Goal: Task Accomplishment & Management: Manage account settings

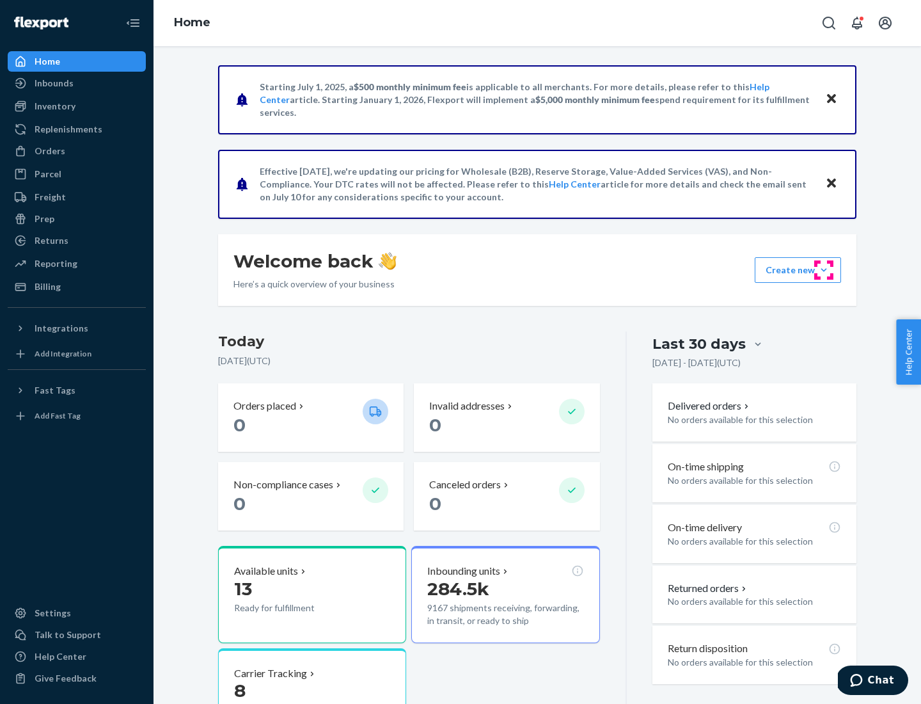
click at [824, 270] on button "Create new Create new inbound Create new order Create new product" at bounding box center [798, 270] width 86 height 26
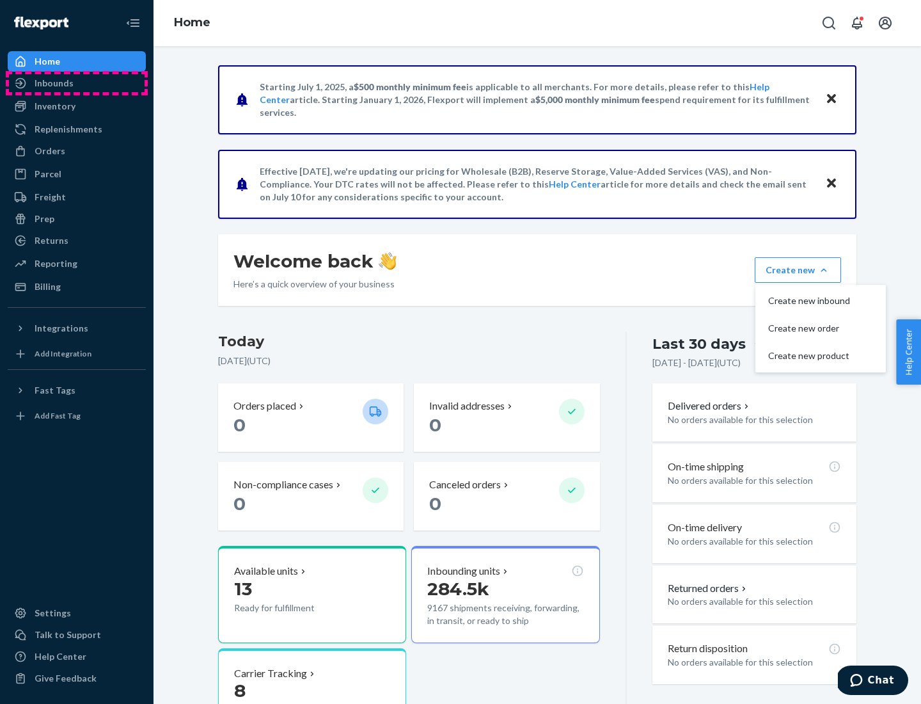
click at [77, 83] on div "Inbounds" at bounding box center [77, 83] width 136 height 18
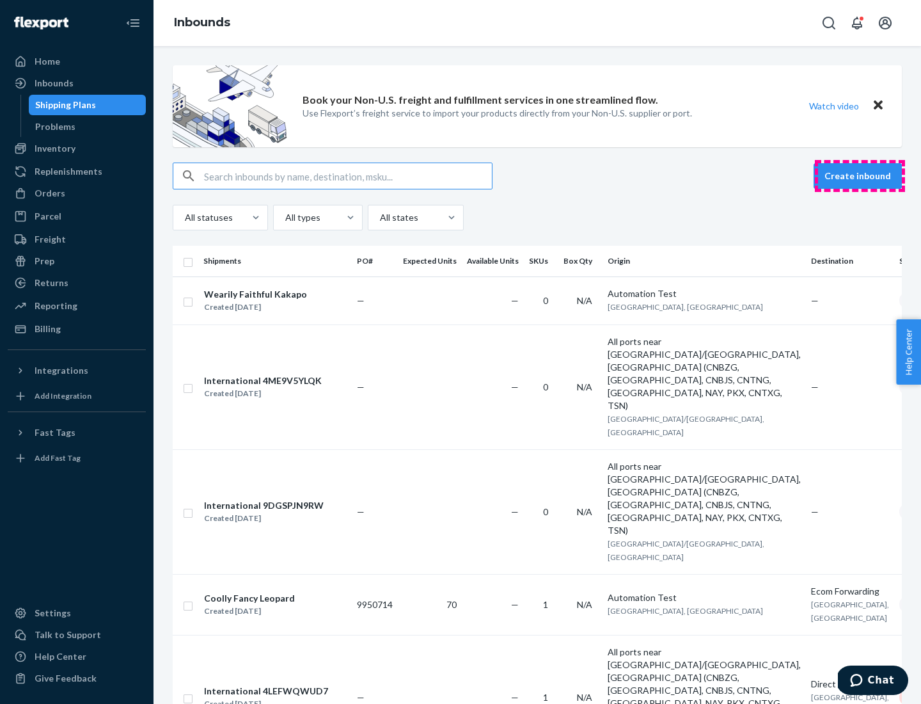
click at [860, 176] on button "Create inbound" at bounding box center [858, 176] width 88 height 26
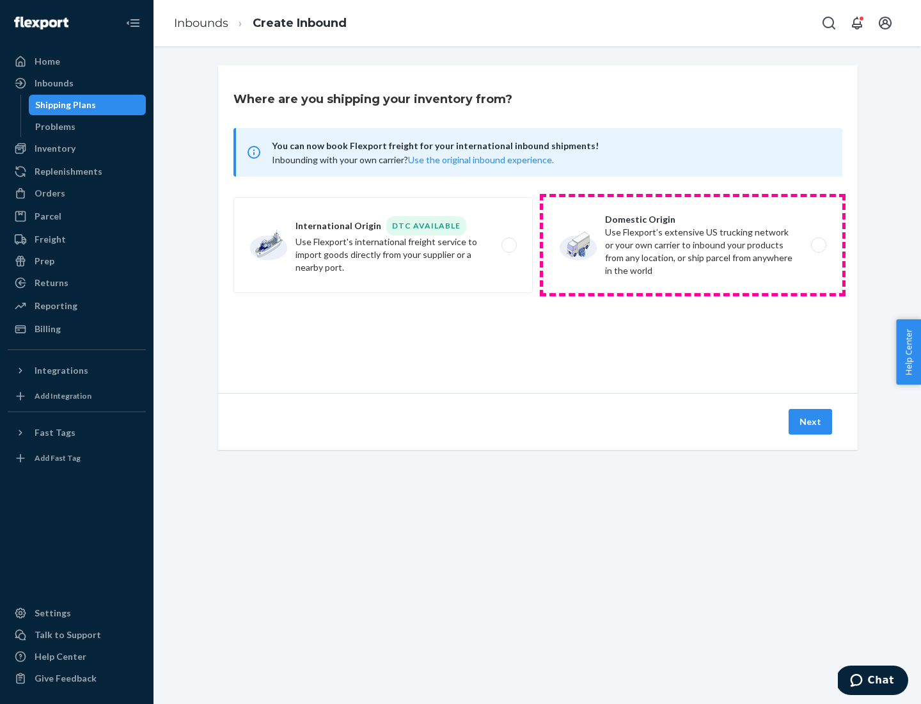
click at [693, 245] on label "Domestic Origin Use Flexport’s extensive US trucking network or your own carrie…" at bounding box center [692, 245] width 299 height 96
click at [818, 245] on input "Domestic Origin Use Flexport’s extensive US trucking network or your own carrie…" at bounding box center [822, 245] width 8 height 8
radio input "true"
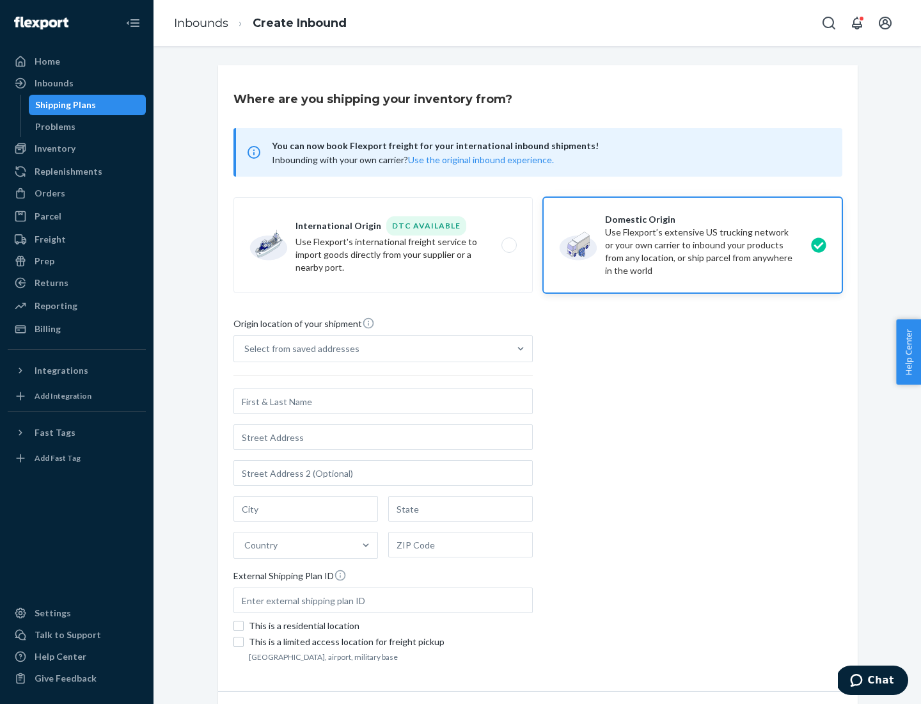
click at [299, 349] on div "Select from saved addresses" at bounding box center [301, 348] width 115 height 13
click at [246, 349] on input "Select from saved addresses" at bounding box center [244, 348] width 1 height 13
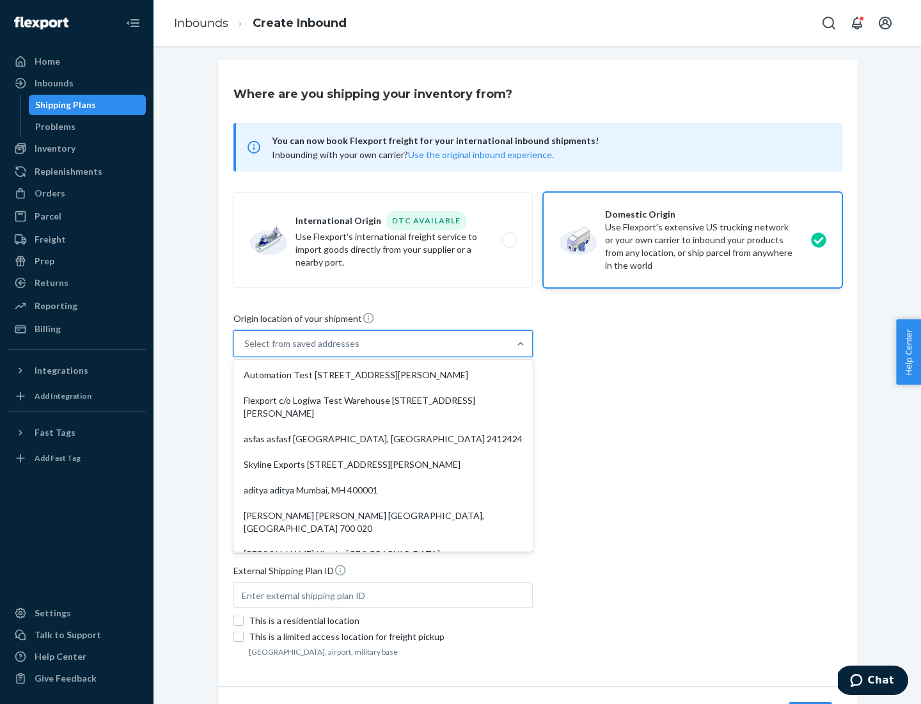
click at [383, 375] on div "Automation Test [STREET_ADDRESS][PERSON_NAME]" at bounding box center [383, 375] width 294 height 26
click at [246, 350] on input "option Automation Test [STREET_ADDRESS][PERSON_NAME]. 9 results available. Use …" at bounding box center [244, 343] width 1 height 13
type input "Automation Test"
type input "9th Floor"
type input "[GEOGRAPHIC_DATA]"
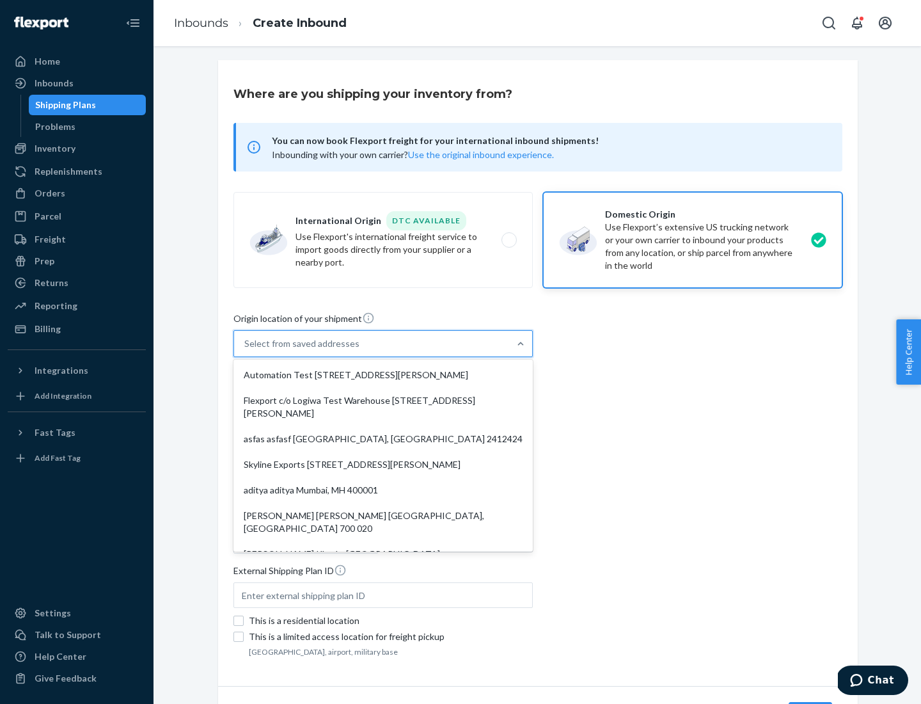
type input "CA"
type input "94104"
type input "[STREET_ADDRESS][PERSON_NAME]"
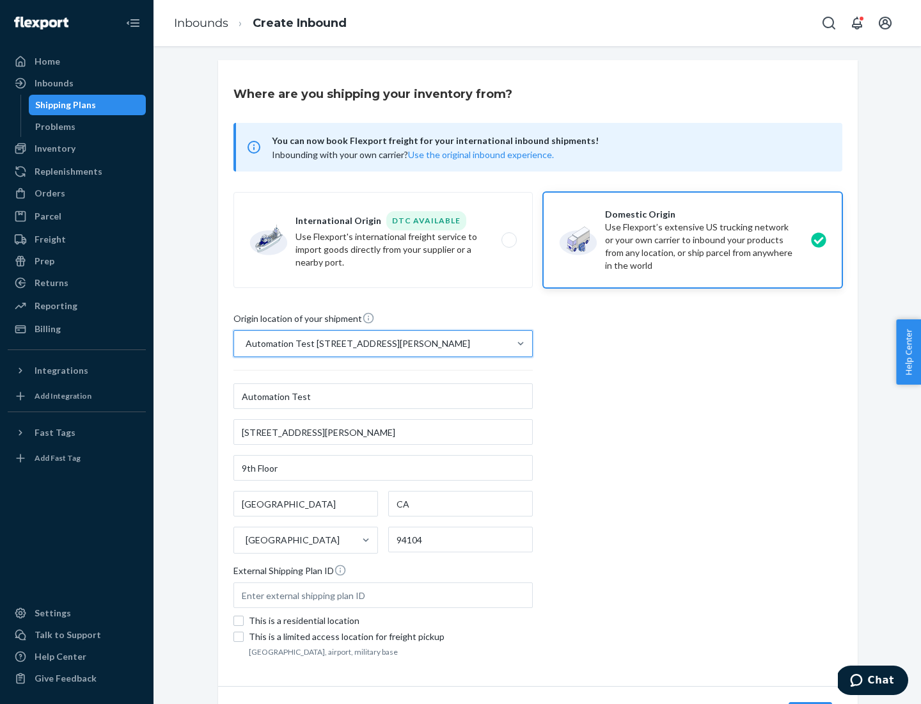
scroll to position [75, 0]
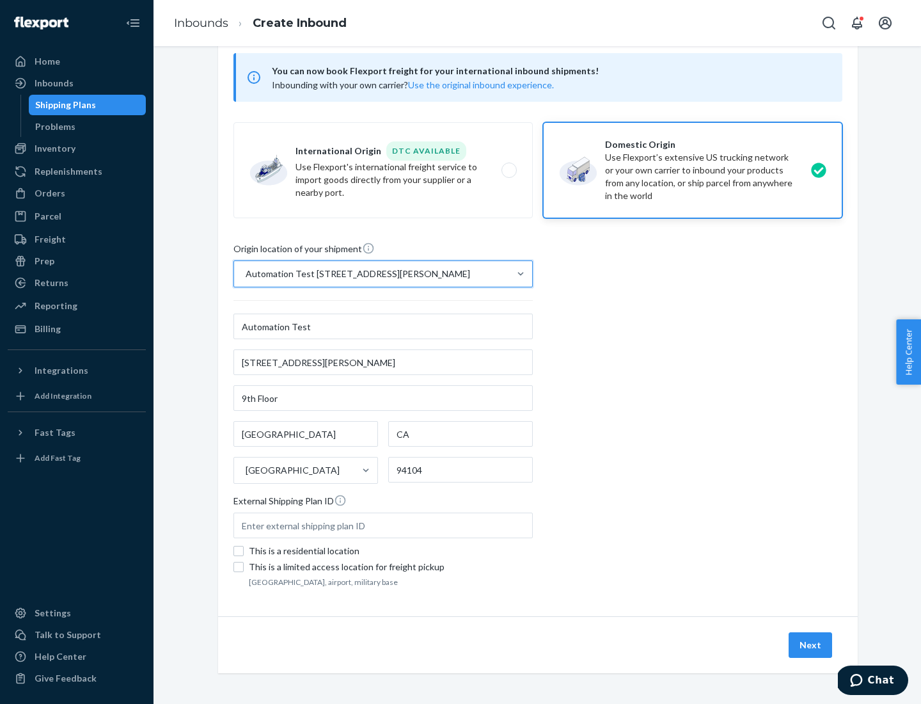
click at [811, 645] on button "Next" at bounding box center [811, 645] width 44 height 26
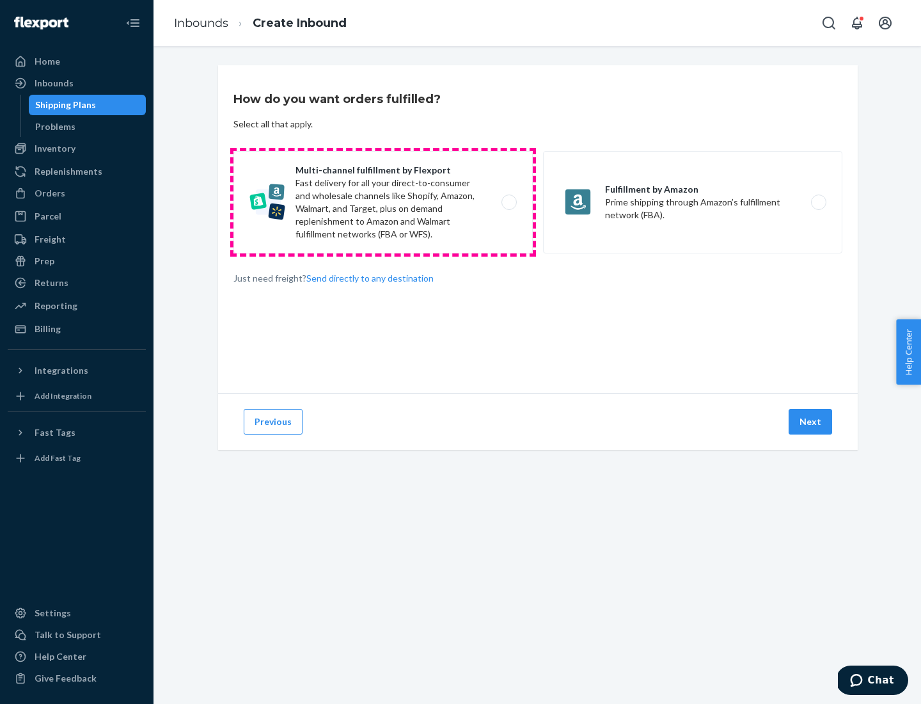
click at [383, 202] on label "Multi-channel fulfillment by Flexport Fast delivery for all your direct-to-cons…" at bounding box center [383, 202] width 299 height 102
click at [509, 202] on input "Multi-channel fulfillment by Flexport Fast delivery for all your direct-to-cons…" at bounding box center [513, 202] width 8 height 8
radio input "true"
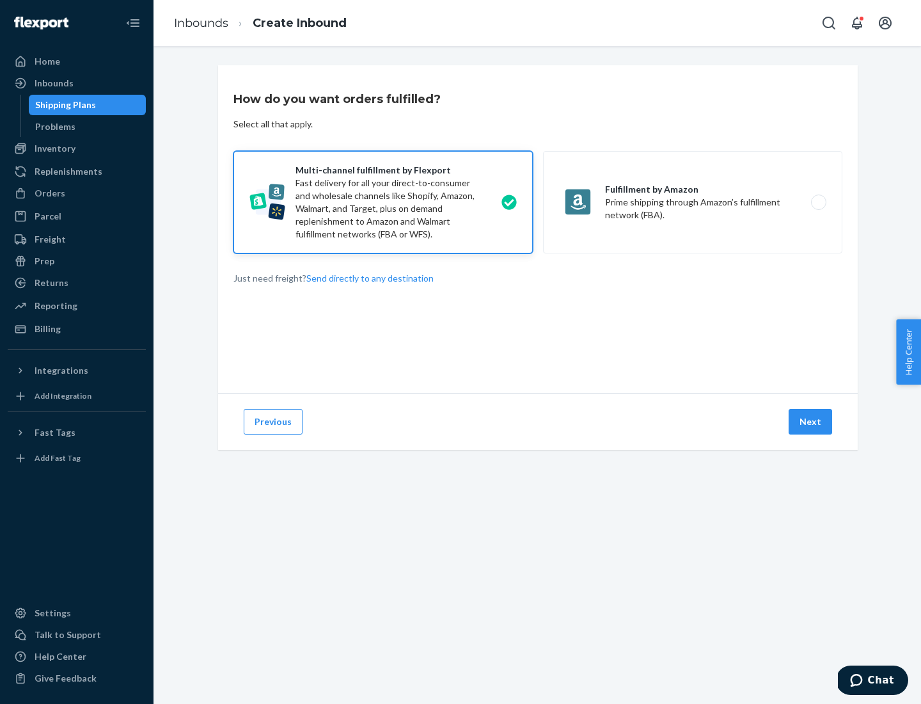
click at [811, 422] on button "Next" at bounding box center [811, 422] width 44 height 26
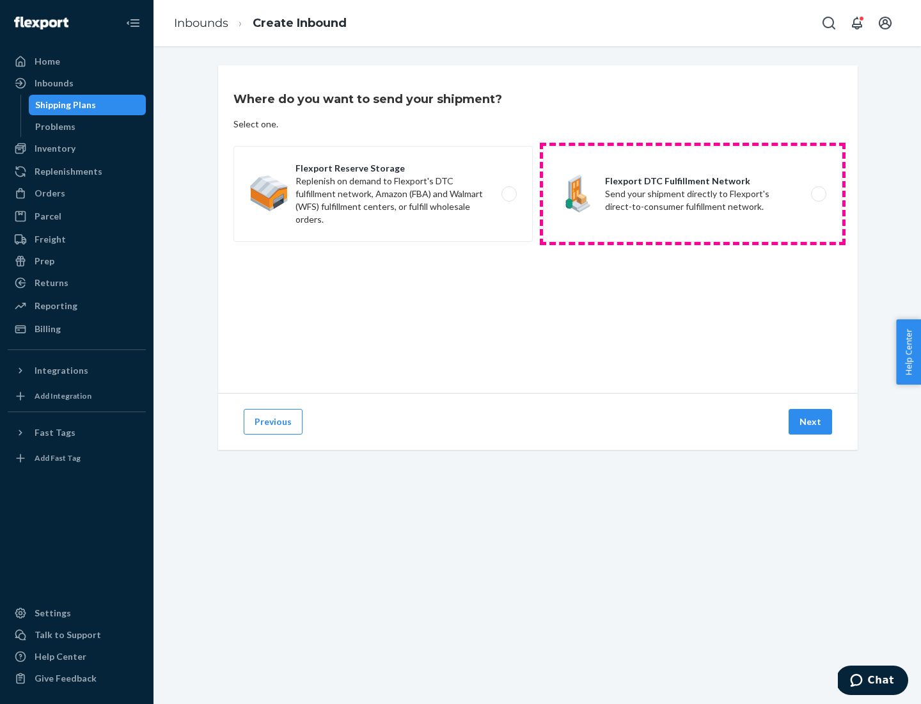
click at [693, 194] on label "Flexport DTC Fulfillment Network Send your shipment directly to Flexport's dire…" at bounding box center [692, 194] width 299 height 96
click at [818, 194] on input "Flexport DTC Fulfillment Network Send your shipment directly to Flexport's dire…" at bounding box center [822, 194] width 8 height 8
radio input "true"
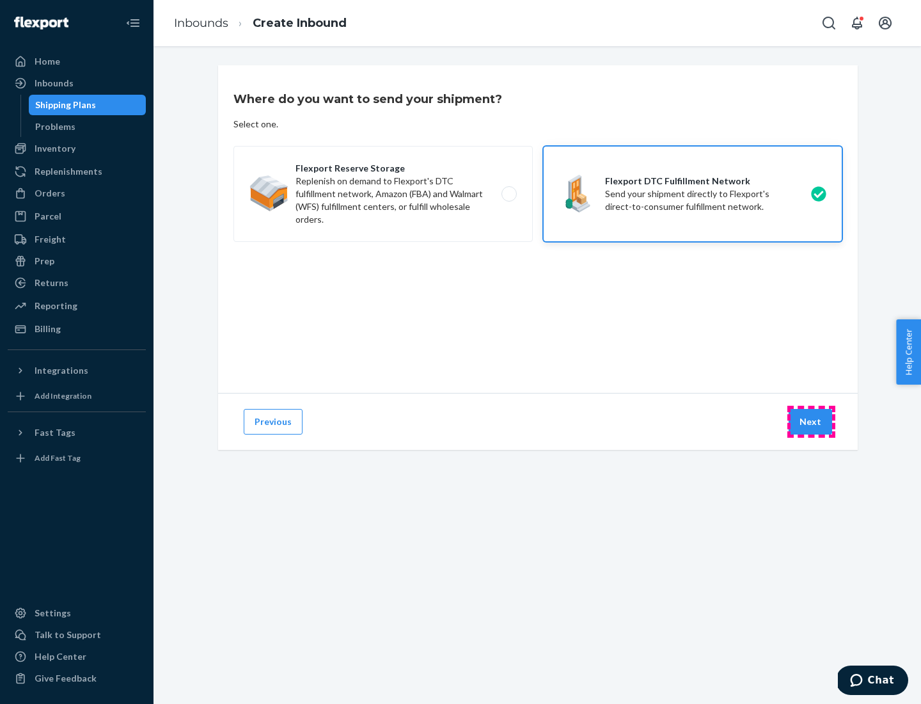
click at [811, 422] on button "Next" at bounding box center [811, 422] width 44 height 26
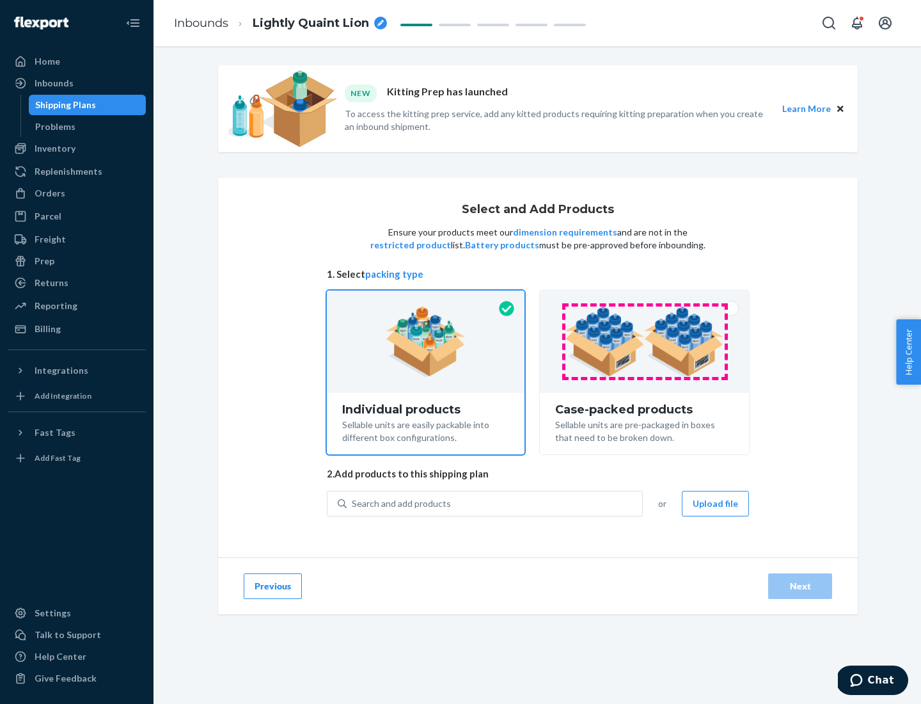
click at [645, 342] on img at bounding box center [644, 341] width 159 height 70
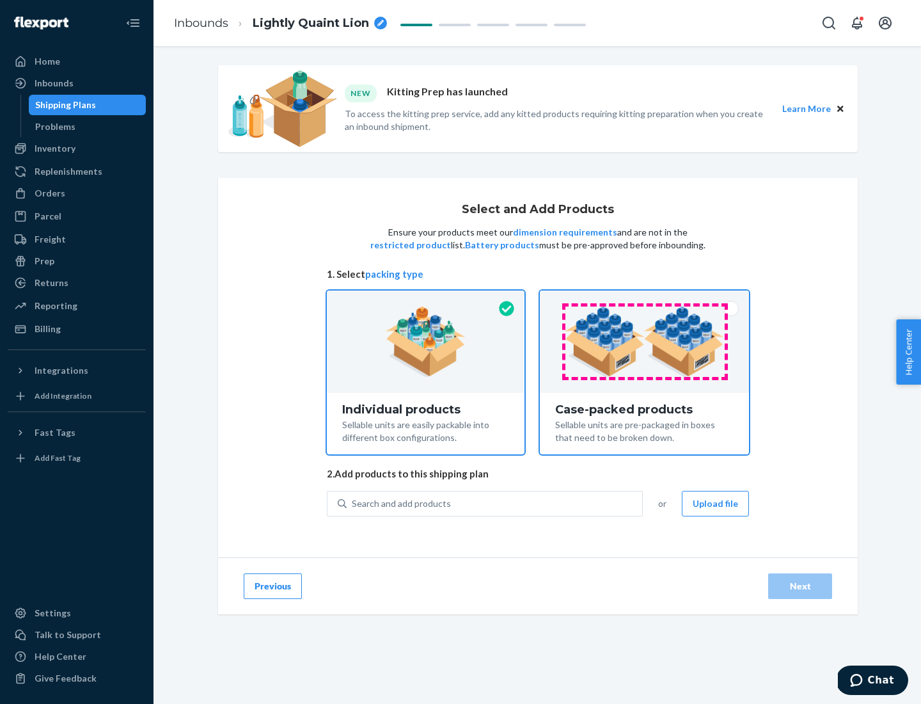
click at [645, 299] on input "Case-packed products Sellable units are pre-packaged in boxes that need to be b…" at bounding box center [644, 294] width 8 height 8
radio input "true"
radio input "false"
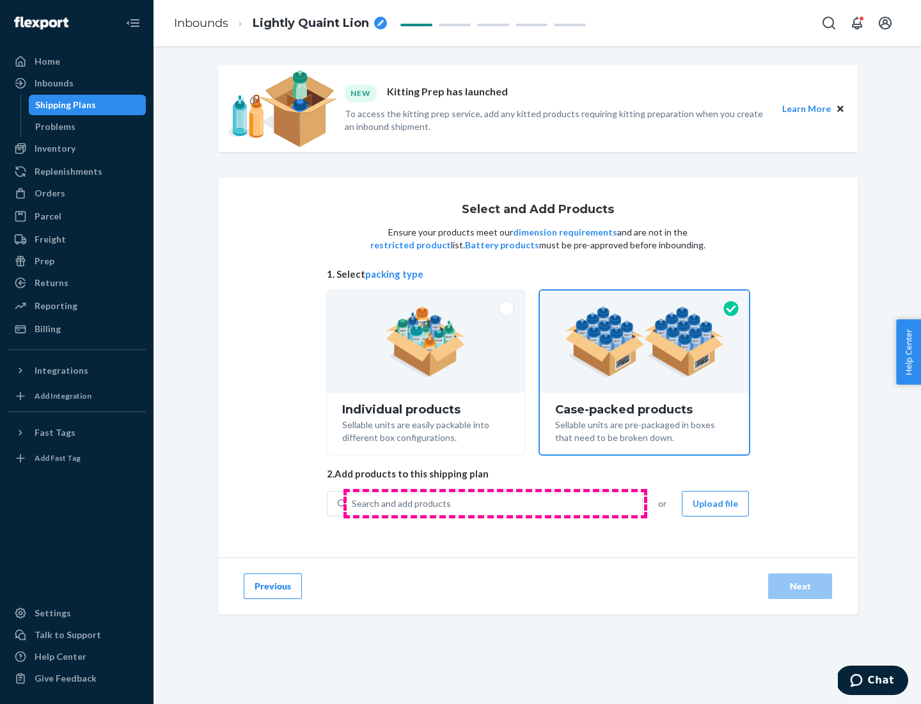
click at [495, 503] on div "Search and add products" at bounding box center [495, 503] width 296 height 23
click at [353, 503] on input "Search and add products" at bounding box center [352, 503] width 1 height 13
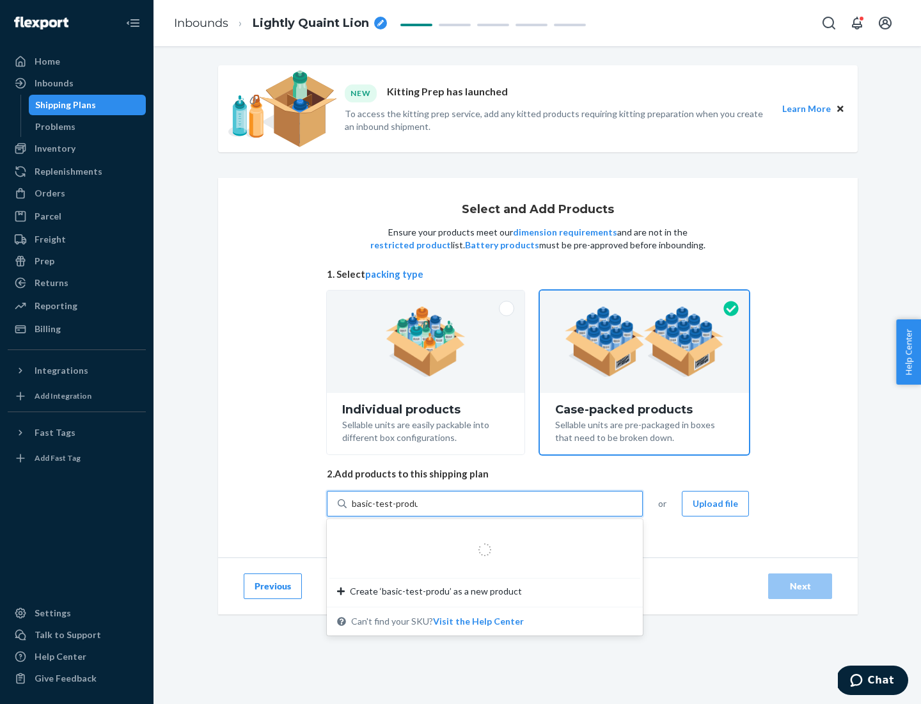
type input "basic-test-product-1"
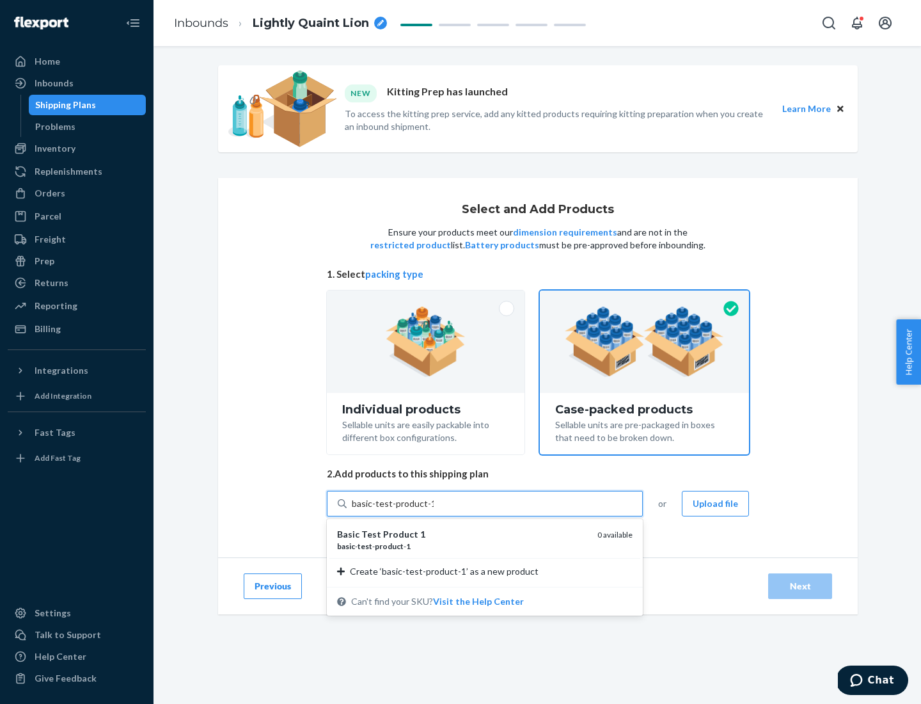
click at [463, 546] on div "basic - test - product - 1" at bounding box center [462, 546] width 250 height 11
click at [434, 510] on input "basic-test-product-1" at bounding box center [393, 503] width 82 height 13
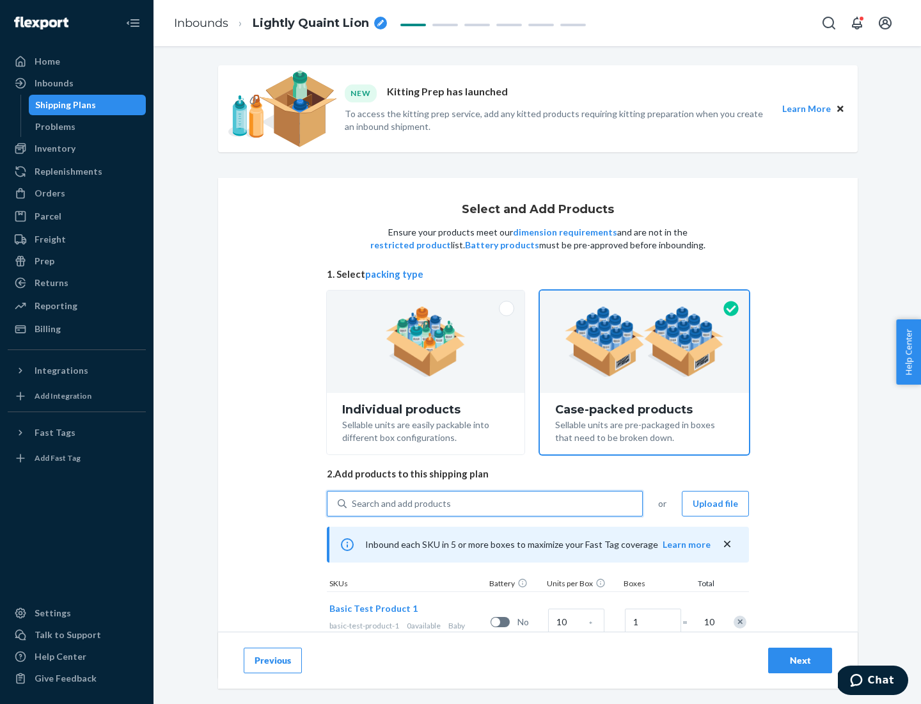
scroll to position [46, 0]
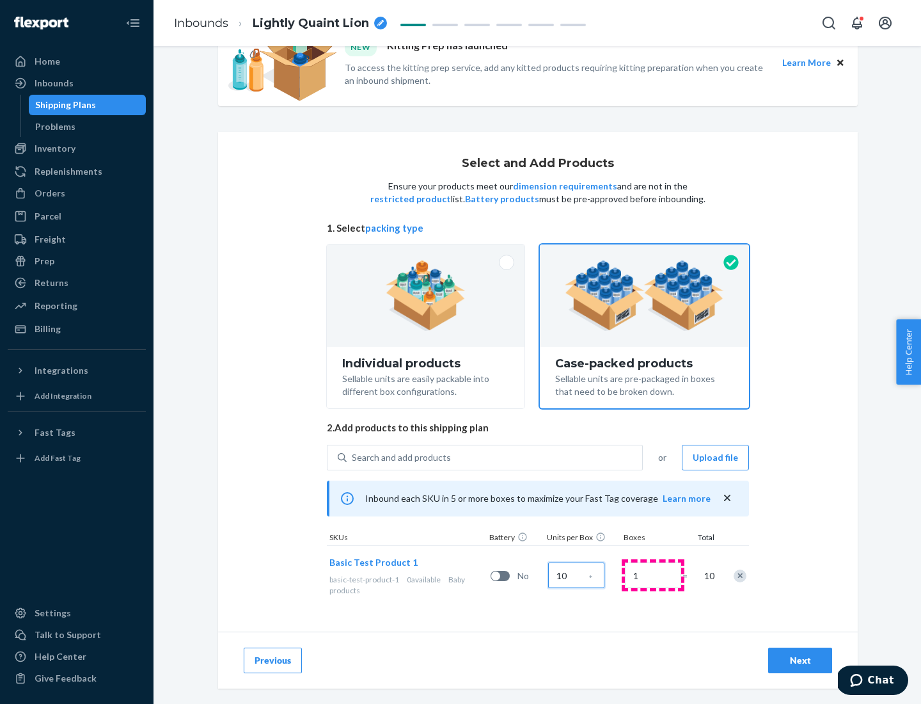
type input "10"
type input "7"
click at [800, 660] on div "Next" at bounding box center [800, 660] width 42 height 13
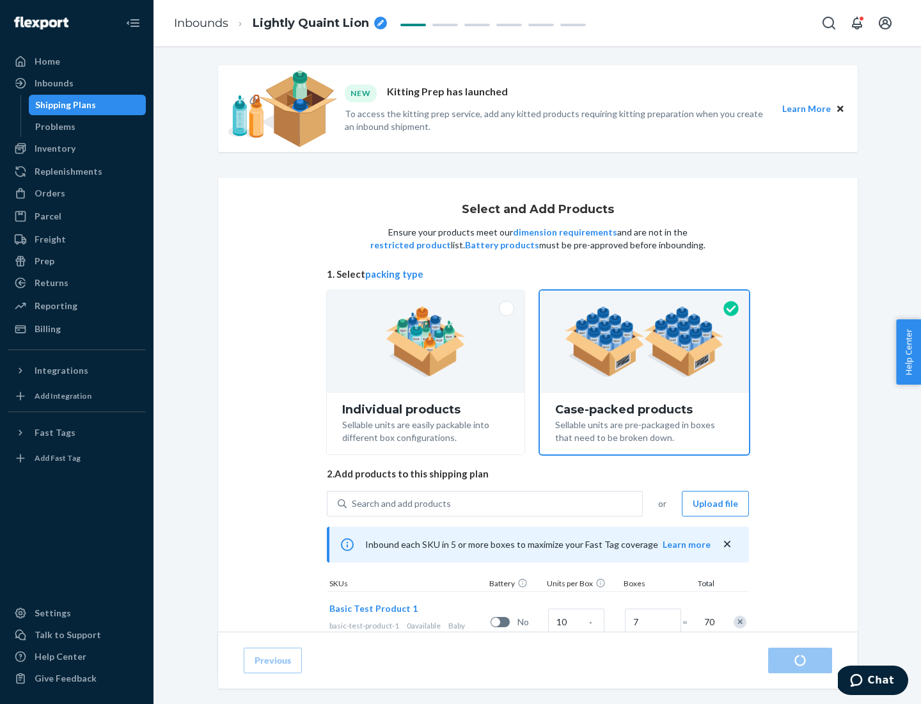
radio input "true"
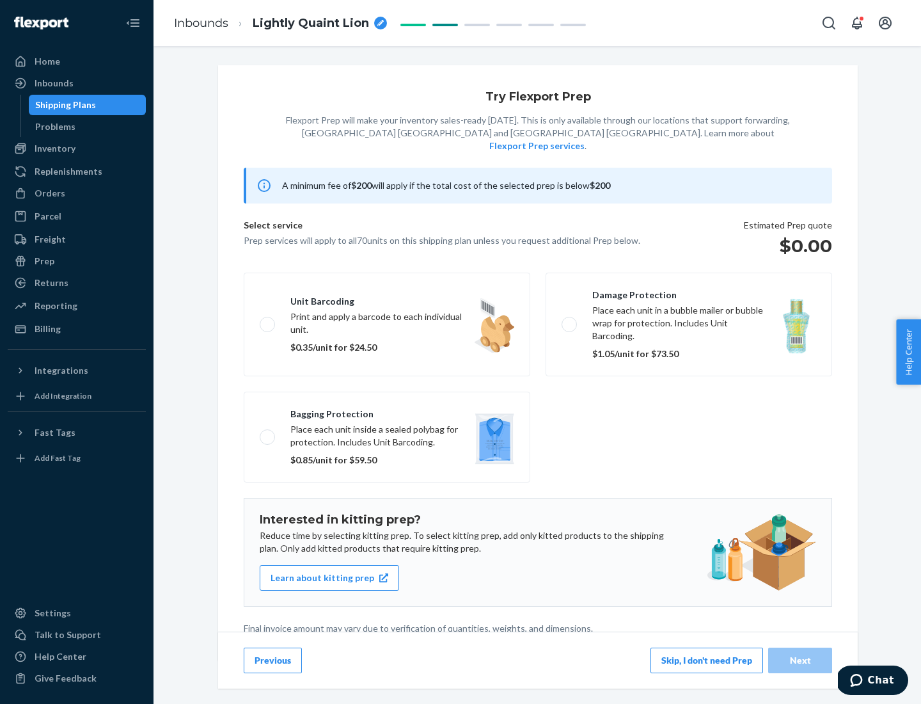
scroll to position [3, 0]
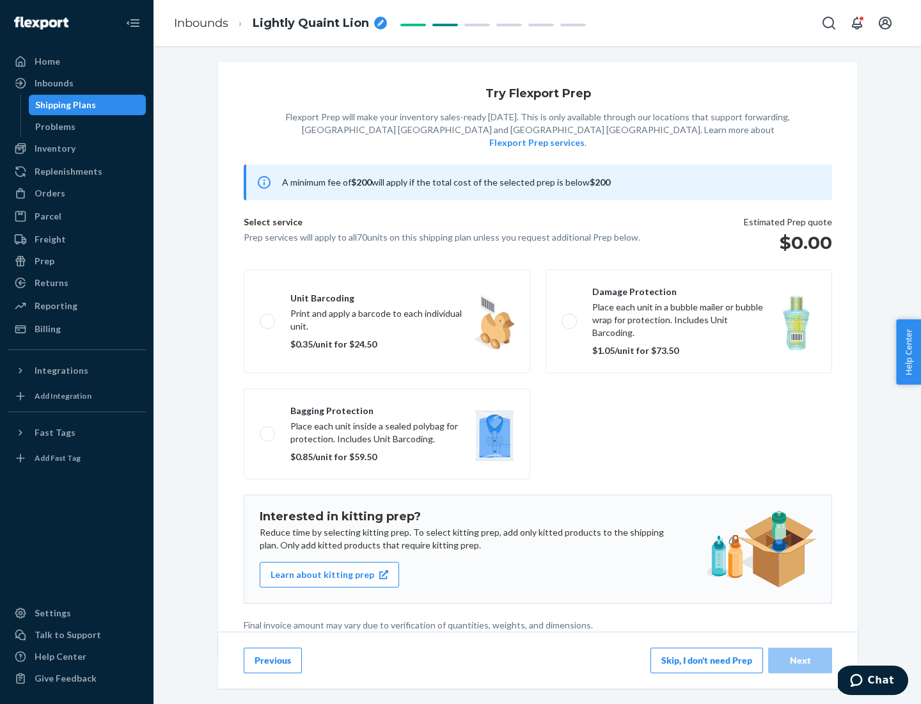
click at [387, 408] on label "Bagging protection Place each unit inside a sealed polybag for protection. Incl…" at bounding box center [387, 433] width 287 height 91
click at [268, 429] on input "Bagging protection Place each unit inside a sealed polybag for protection. Incl…" at bounding box center [264, 433] width 8 height 8
checkbox input "true"
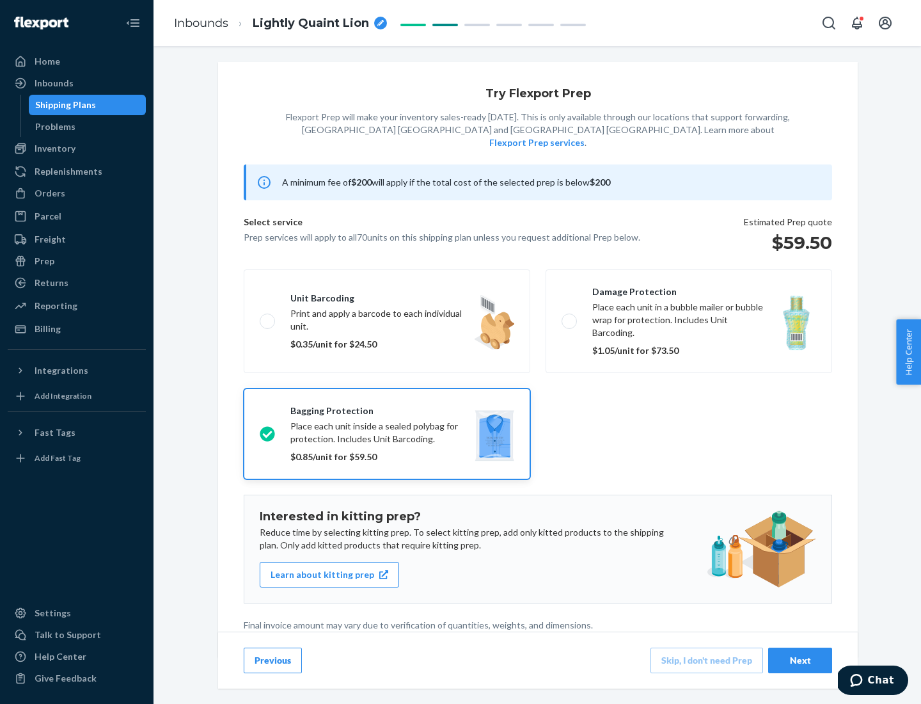
click at [800, 660] on div "Next" at bounding box center [800, 660] width 42 height 13
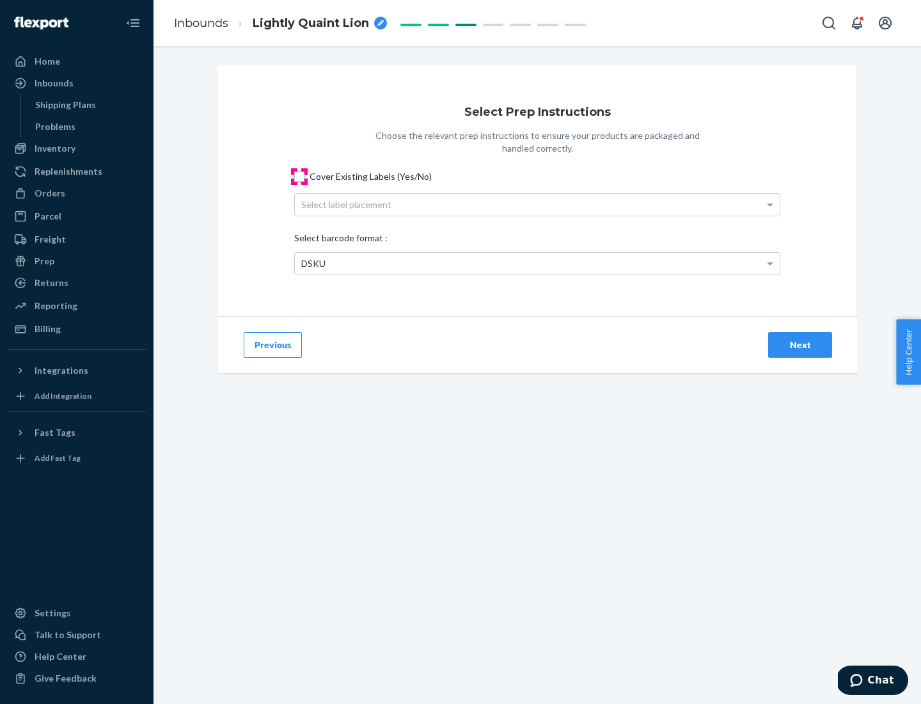
click at [299, 176] on input "Cover Existing Labels (Yes/No)" at bounding box center [299, 176] width 10 height 10
checkbox input "true"
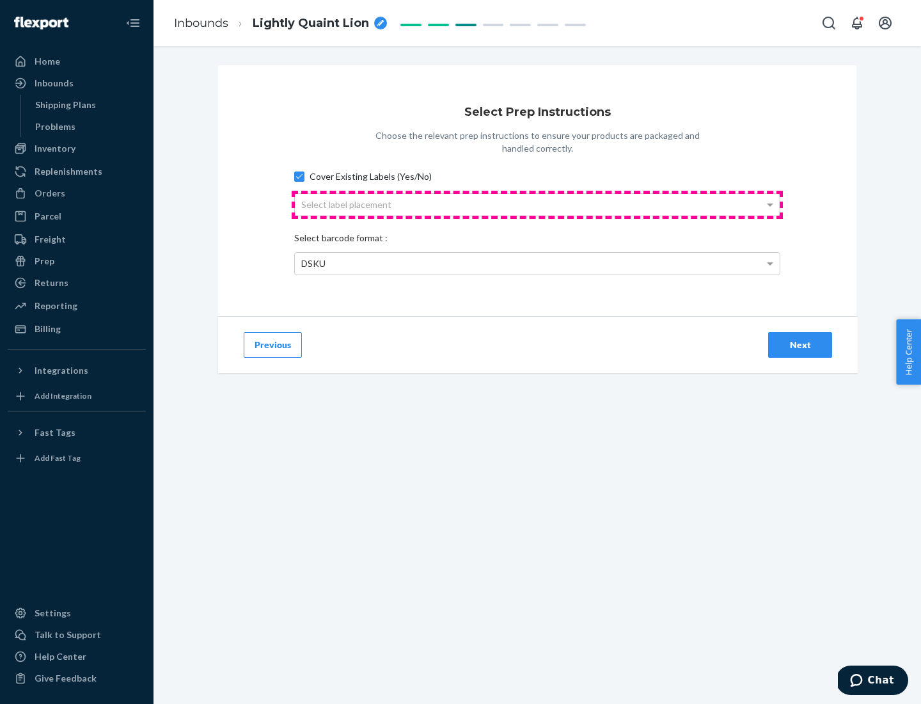
click at [537, 204] on div "Select label placement" at bounding box center [537, 205] width 485 height 22
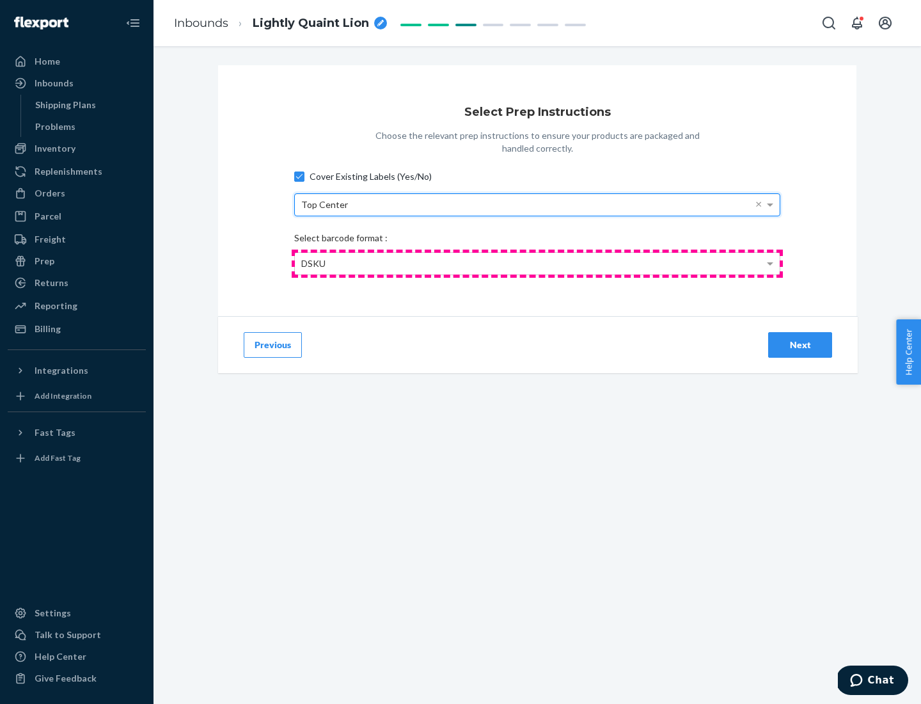
click at [537, 263] on div "DSKU" at bounding box center [537, 264] width 485 height 22
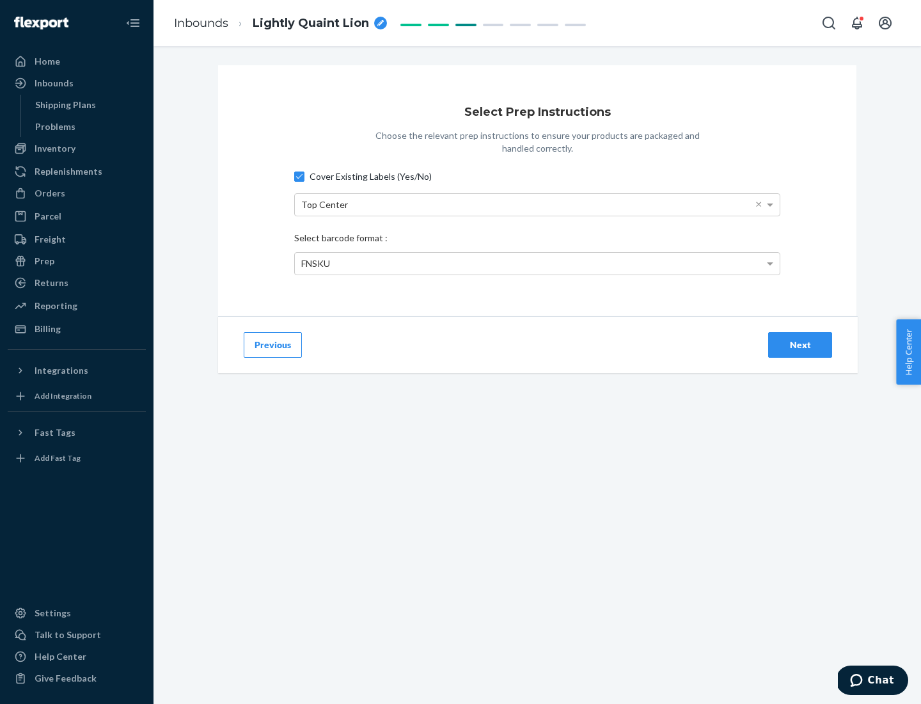
click at [800, 344] on div "Next" at bounding box center [800, 344] width 42 height 13
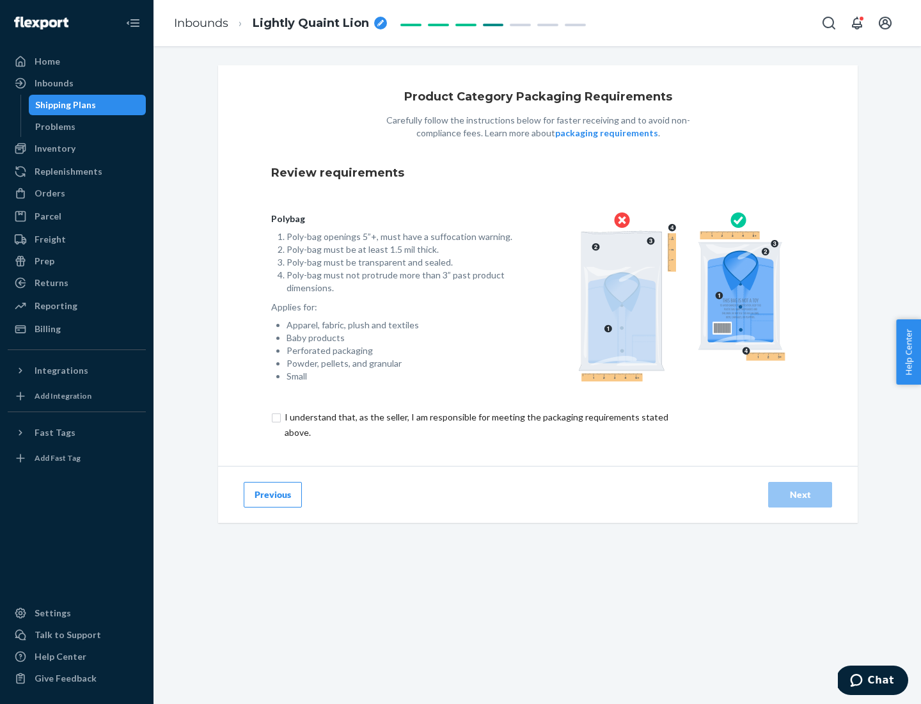
click at [475, 424] on input "checkbox" at bounding box center [483, 424] width 425 height 31
checkbox input "true"
click at [800, 494] on div "Next" at bounding box center [800, 494] width 42 height 13
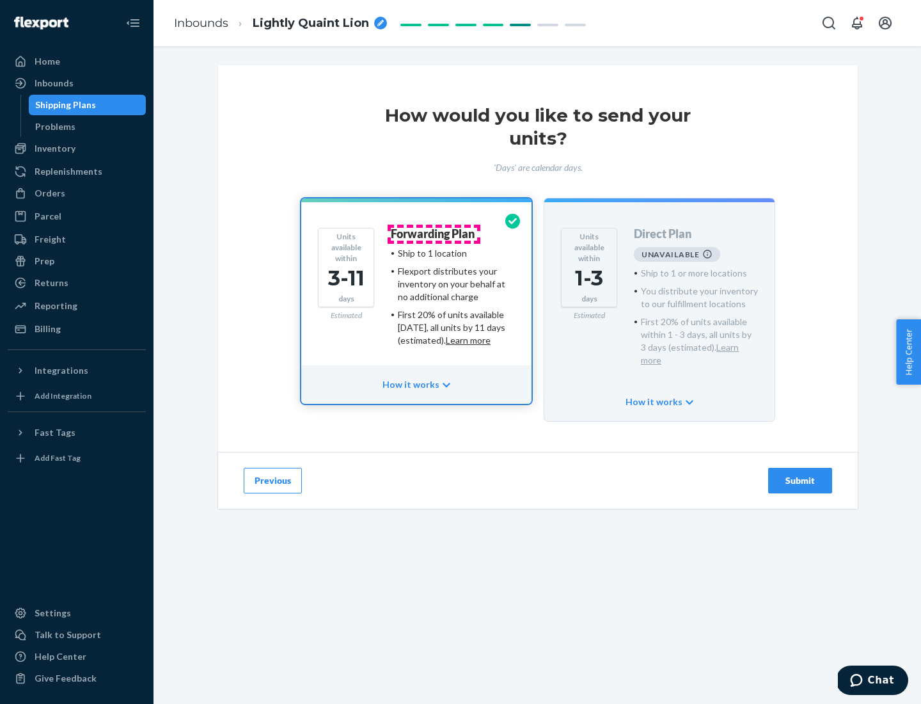
click at [434, 234] on h4 "Forwarding Plan" at bounding box center [433, 234] width 84 height 13
click at [800, 474] on div "Submit" at bounding box center [800, 480] width 42 height 13
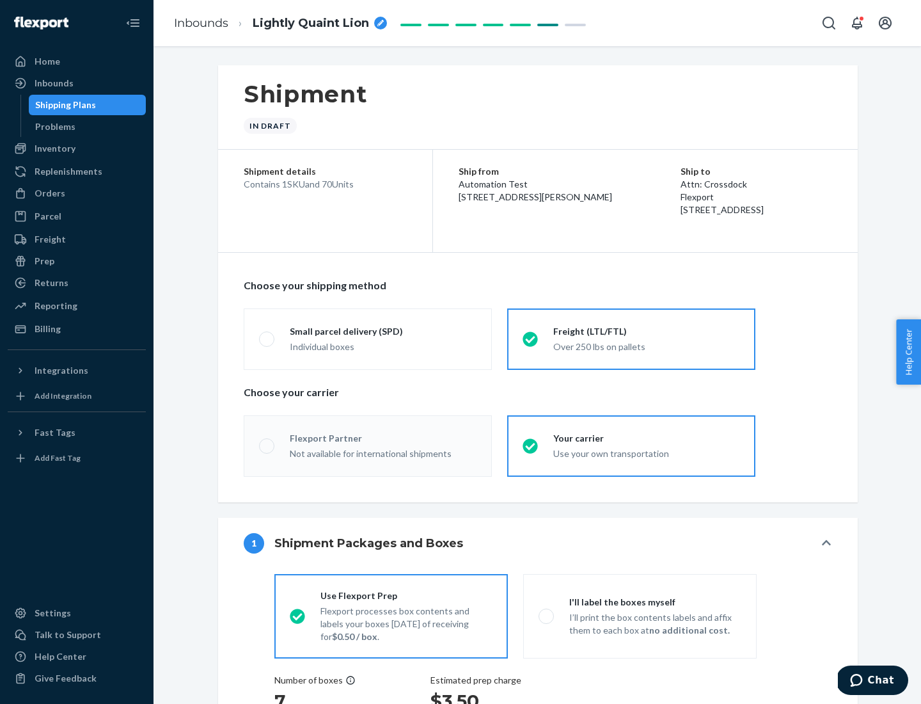
radio input "true"
radio input "false"
radio input "true"
radio input "false"
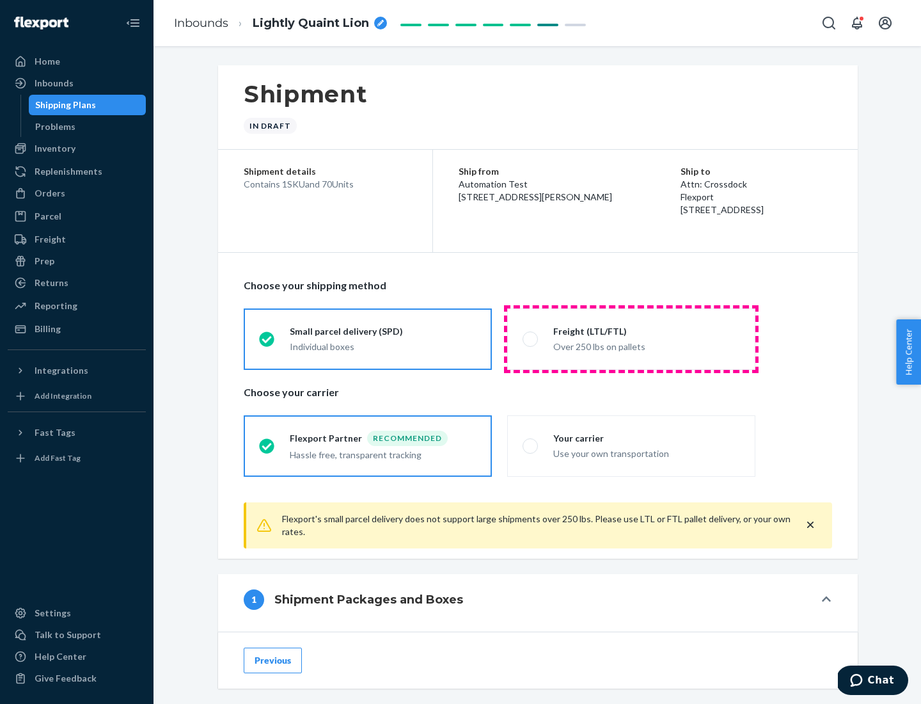
click at [631, 338] on div "Over 250 lbs on pallets" at bounding box center [646, 345] width 187 height 15
click at [531, 338] on input "Freight (LTL/FTL) Over 250 lbs on pallets" at bounding box center [527, 339] width 8 height 8
radio input "true"
radio input "false"
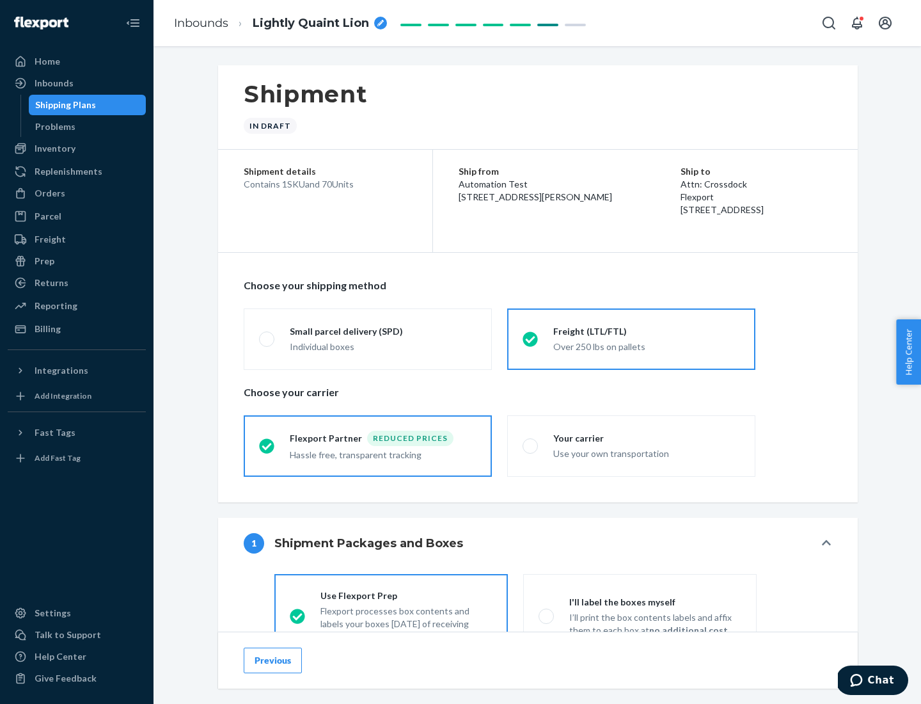
scroll to position [71, 0]
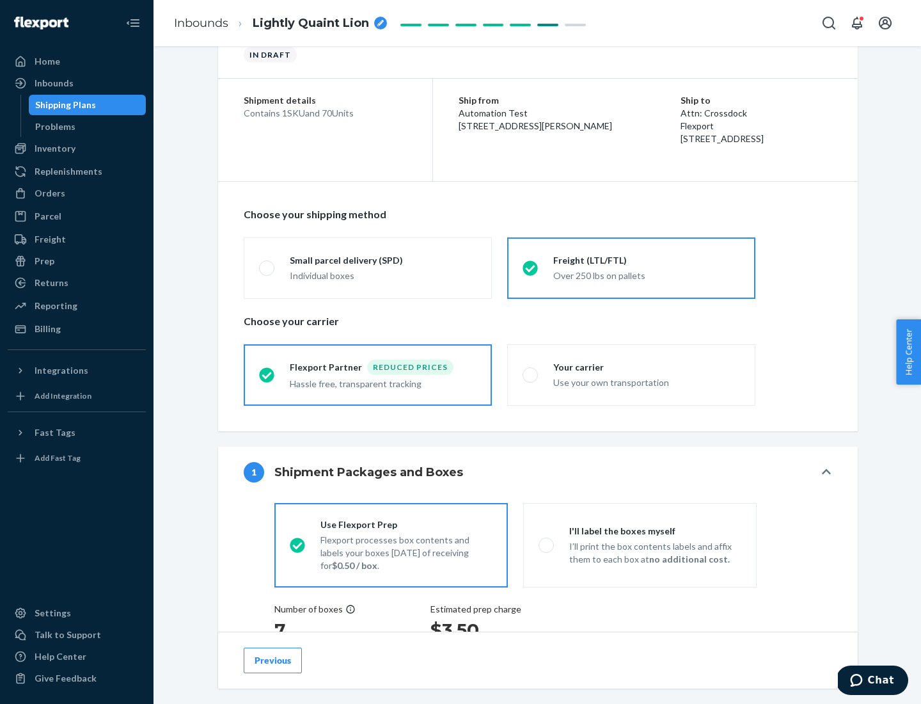
click at [368, 375] on div "Hassle free, transparent tracking" at bounding box center [383, 382] width 187 height 15
click at [267, 374] on input "Flexport Partner Reduced prices Hassle free, transparent tracking" at bounding box center [263, 374] width 8 height 8
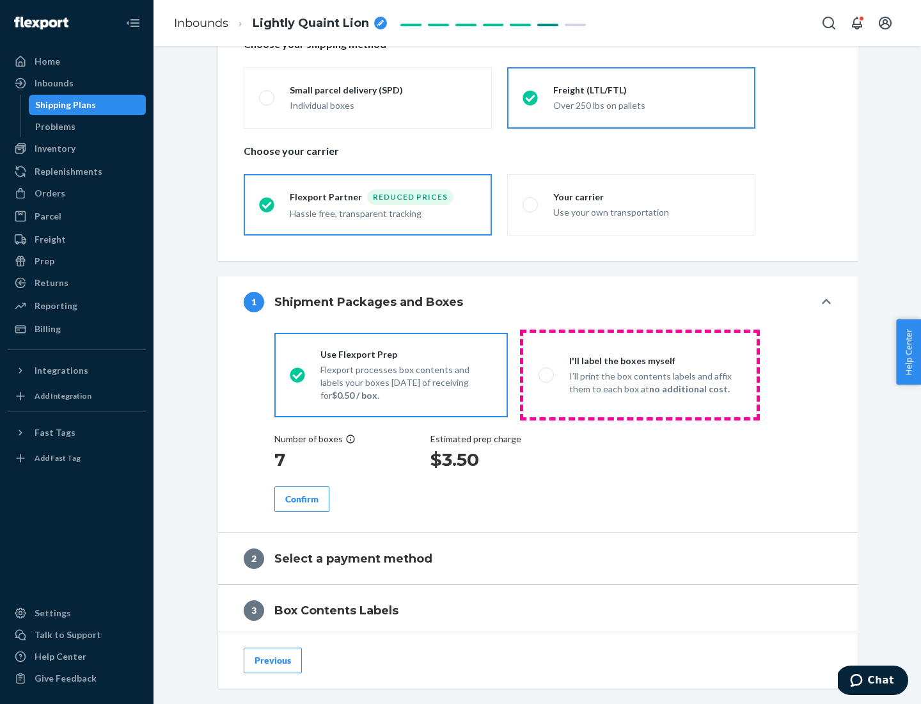
click at [640, 374] on p "I’ll print the box contents labels and affix them to each box at no additional …" at bounding box center [655, 383] width 172 height 26
click at [547, 374] on input "I'll label the boxes myself I’ll print the box contents labels and affix them t…" at bounding box center [543, 374] width 8 height 8
radio input "true"
radio input "false"
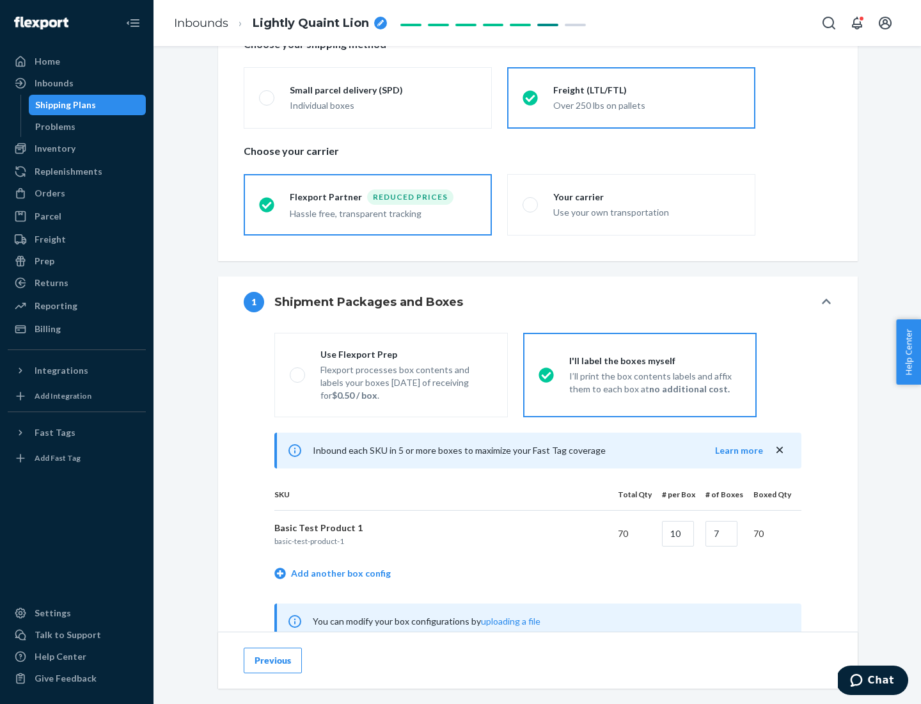
scroll to position [400, 0]
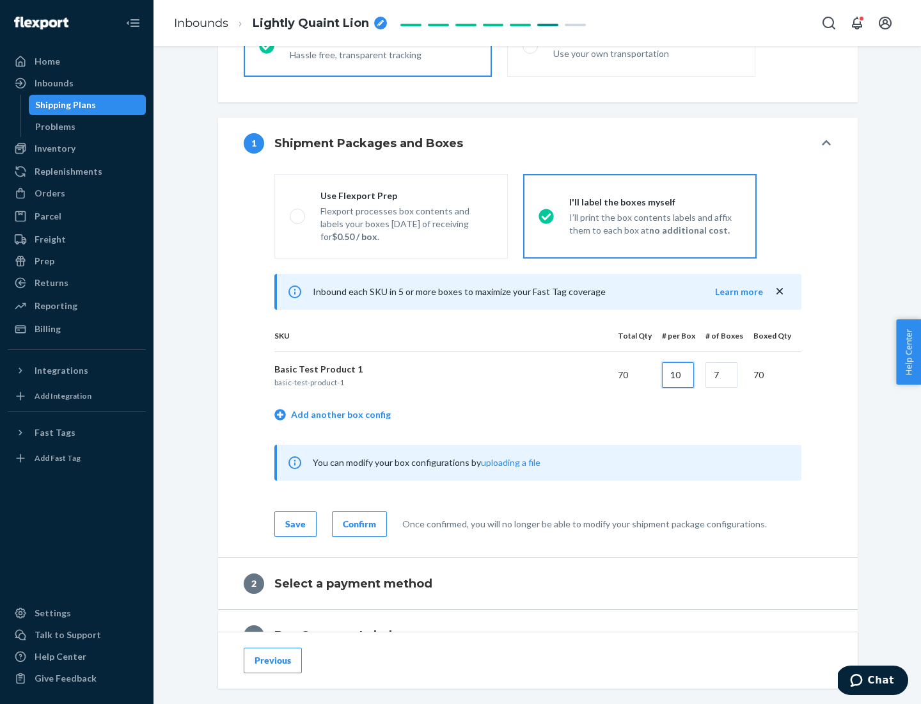
type input "10"
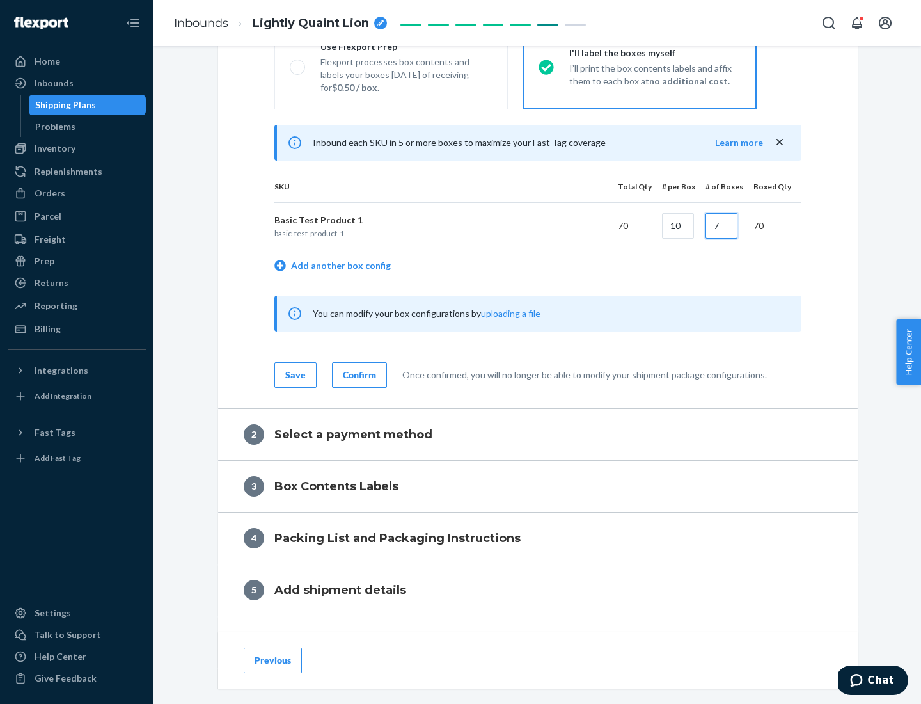
type input "7"
click at [358, 374] on div "Confirm" at bounding box center [359, 375] width 33 height 13
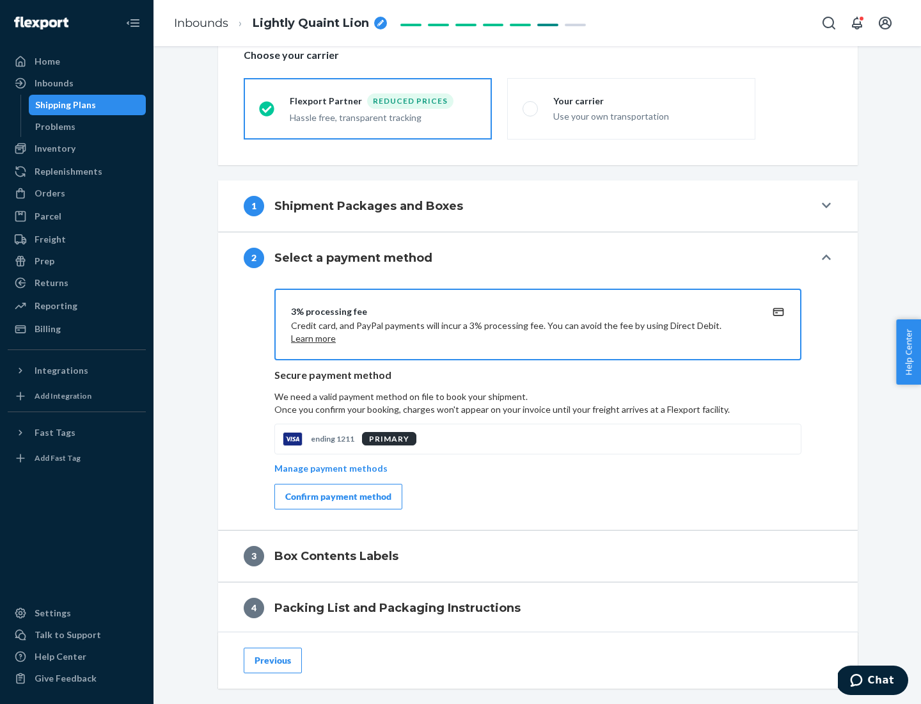
scroll to position [459, 0]
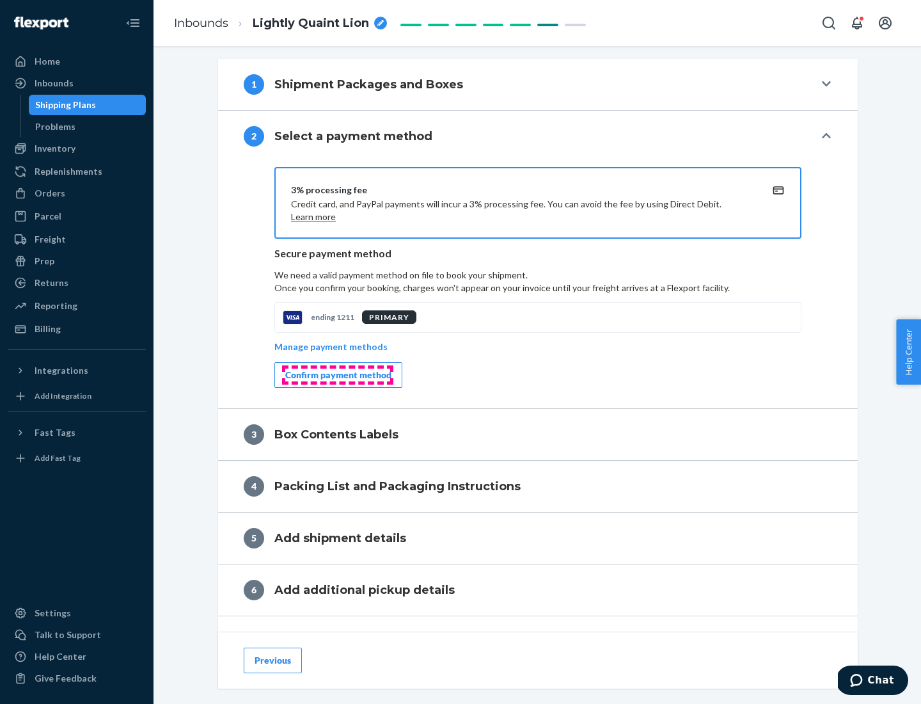
click at [337, 375] on div "Confirm payment method" at bounding box center [338, 375] width 106 height 13
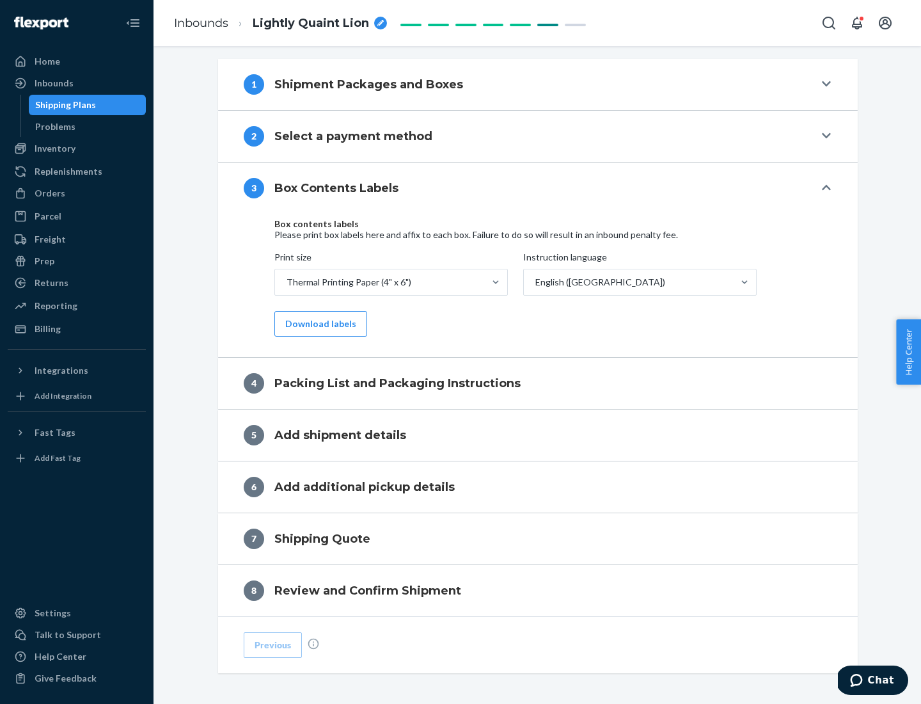
scroll to position [408, 0]
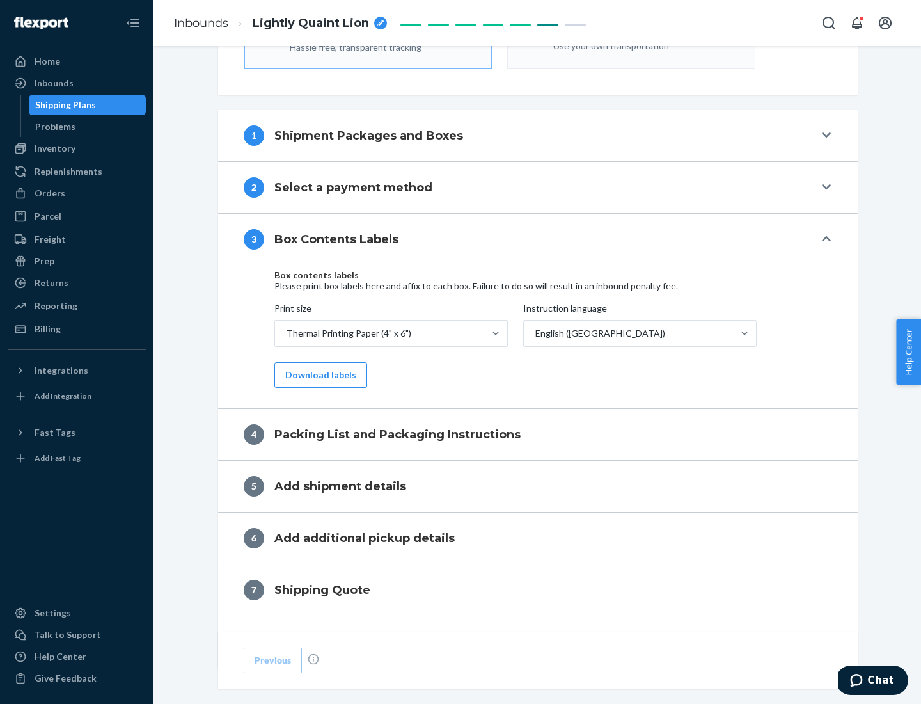
click at [318, 375] on button "Download labels" at bounding box center [320, 375] width 93 height 26
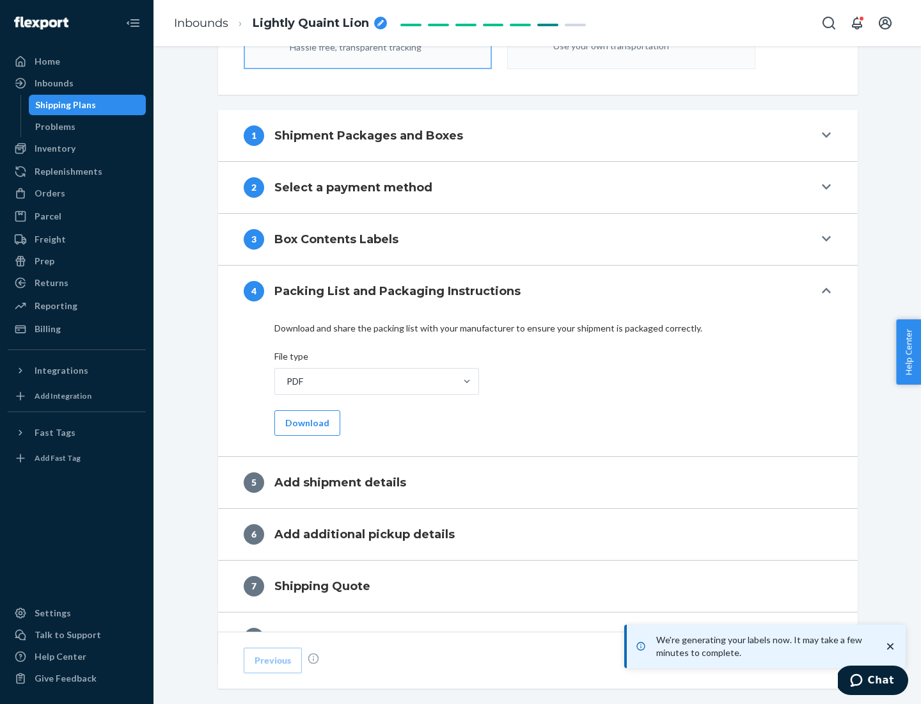
scroll to position [456, 0]
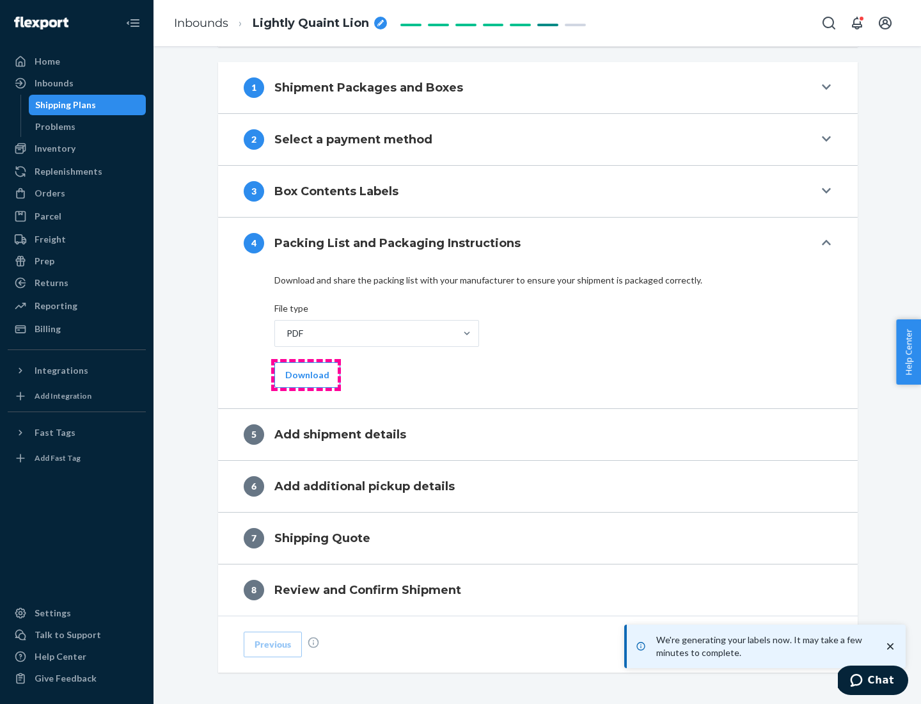
click at [306, 374] on button "Download" at bounding box center [307, 375] width 66 height 26
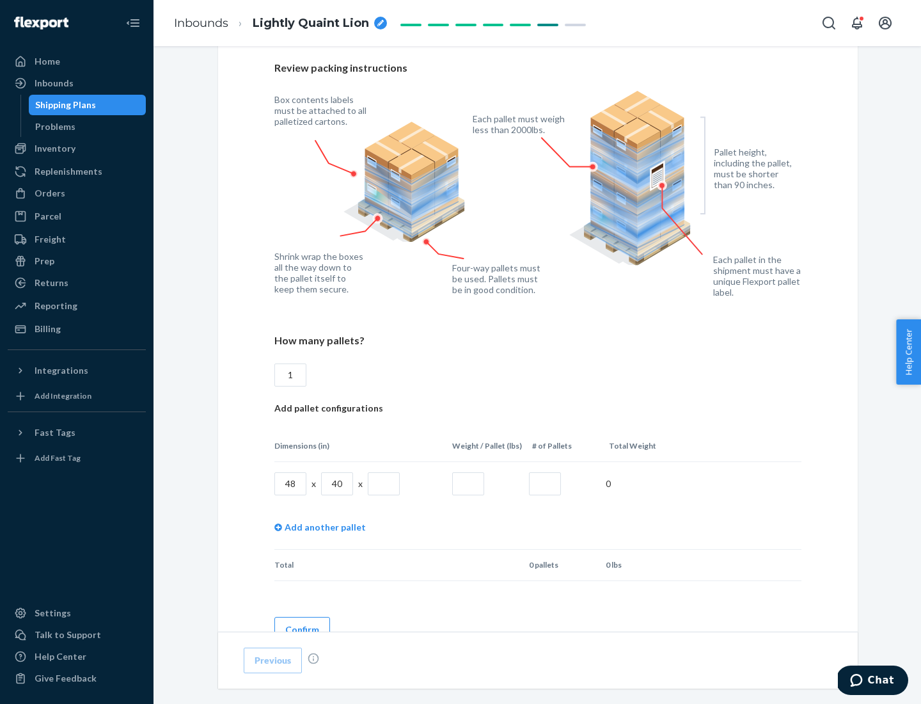
scroll to position [930, 0]
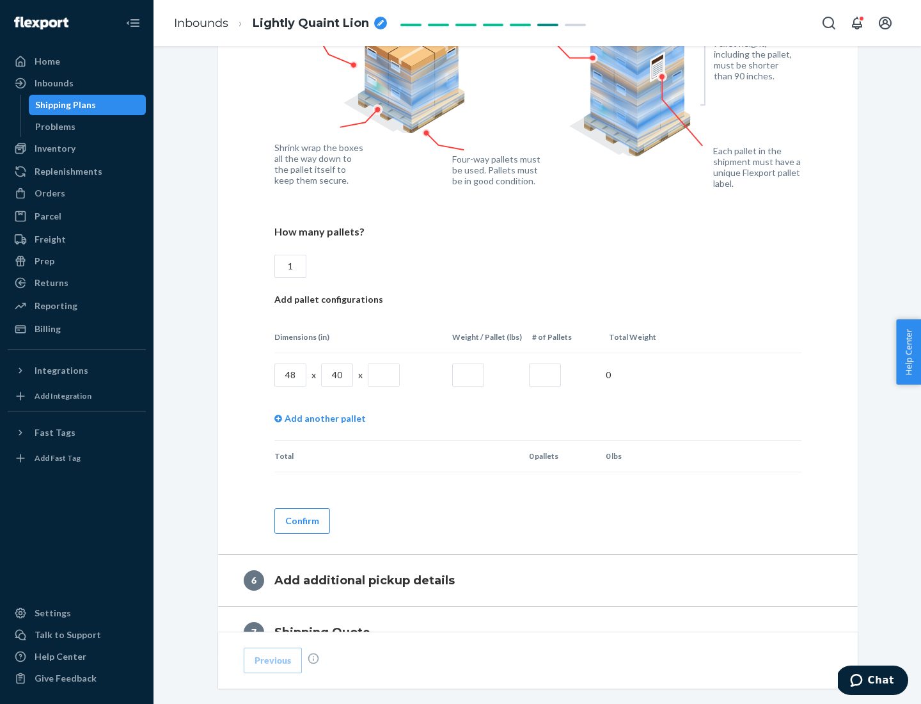
type input "1"
type input "40"
type input "200"
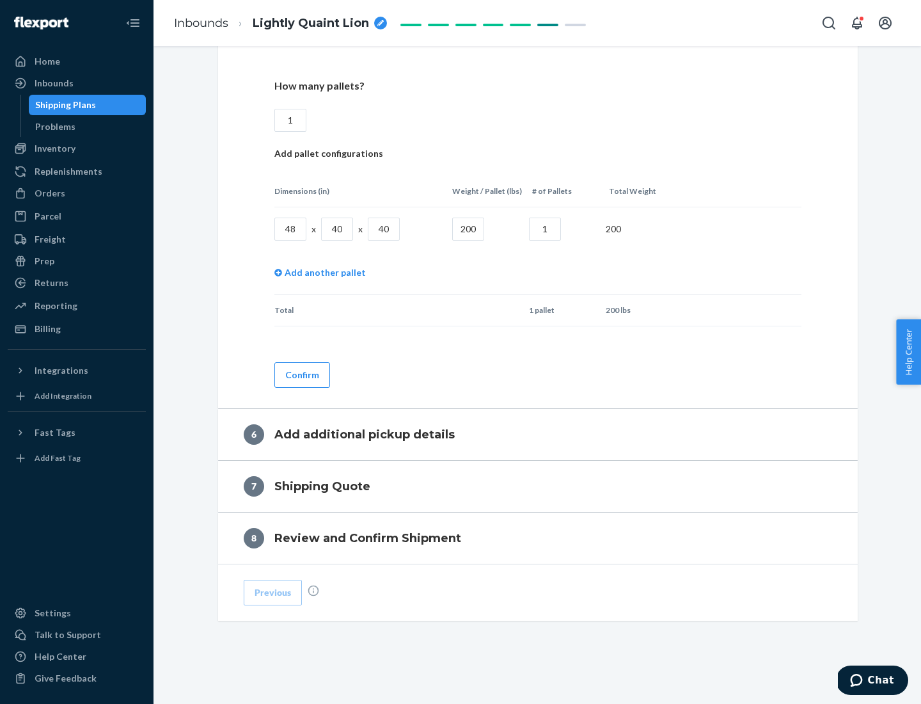
type input "1"
click at [301, 374] on button "Confirm" at bounding box center [302, 375] width 56 height 26
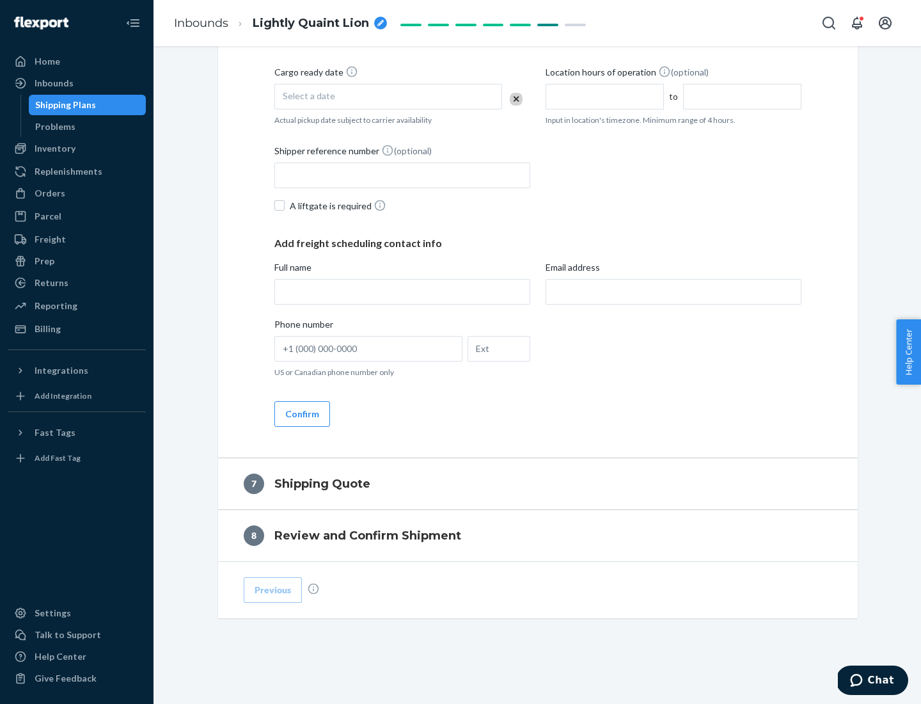
scroll to position [489, 0]
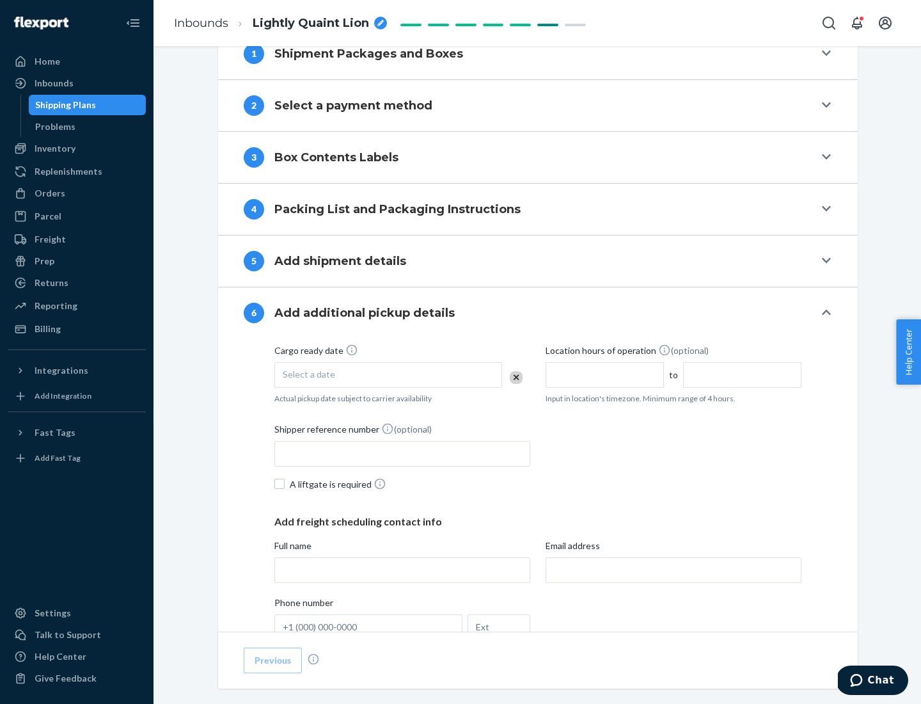
click at [388, 374] on div "Select a date" at bounding box center [388, 375] width 228 height 26
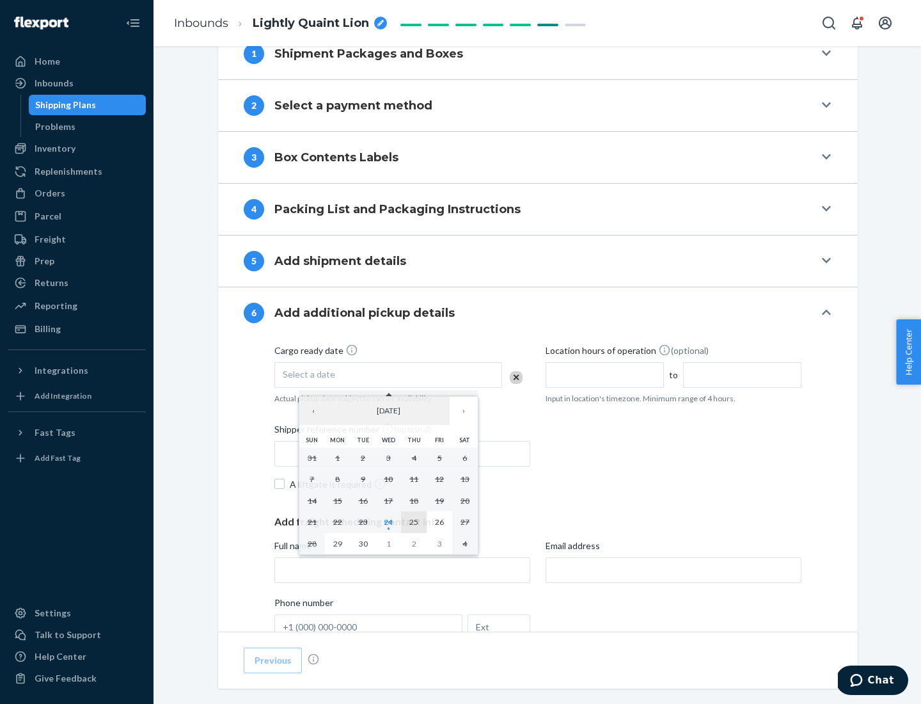
click at [414, 521] on abbr "25" at bounding box center [413, 522] width 9 height 10
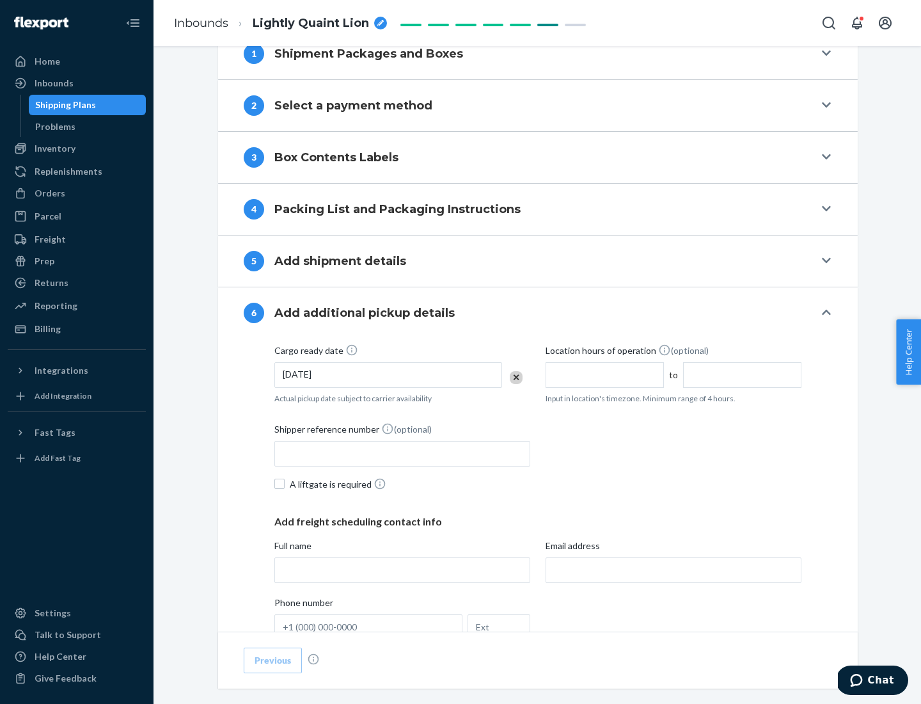
scroll to position [685, 0]
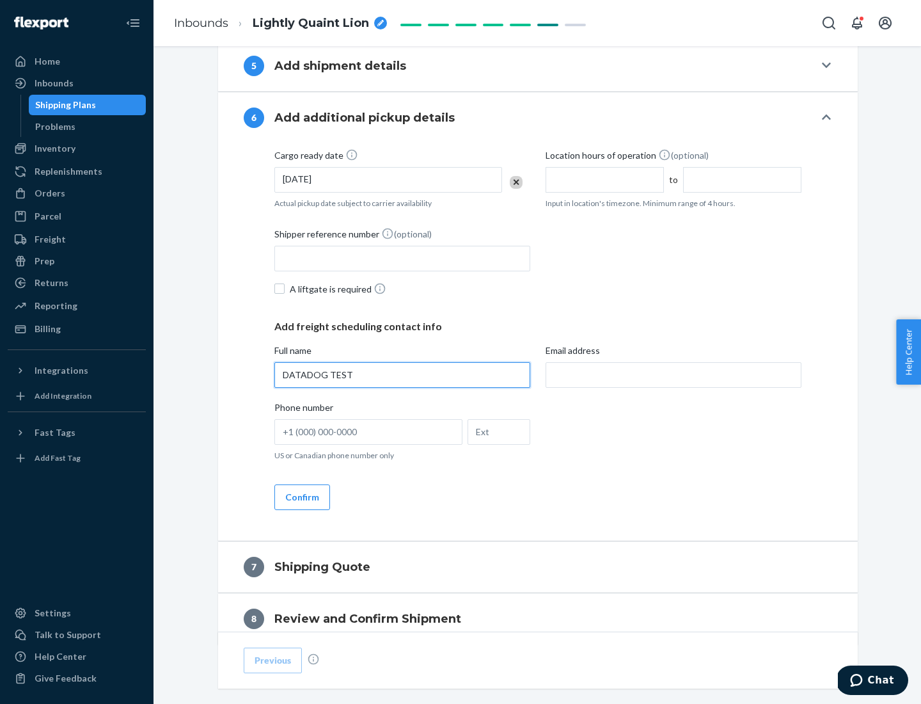
type input "DATADOG TEST"
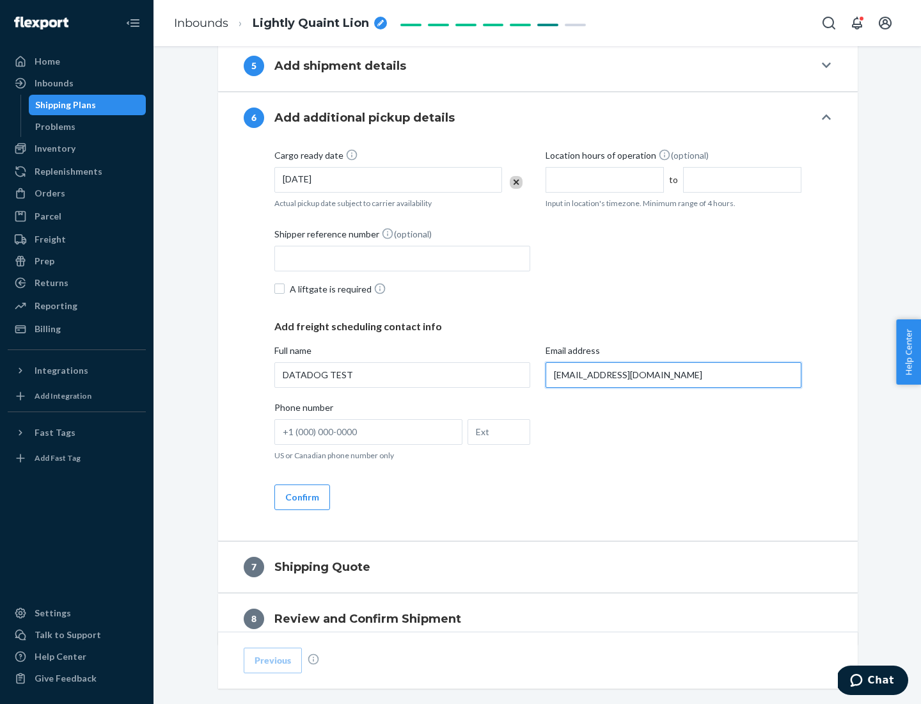
scroll to position [741, 0]
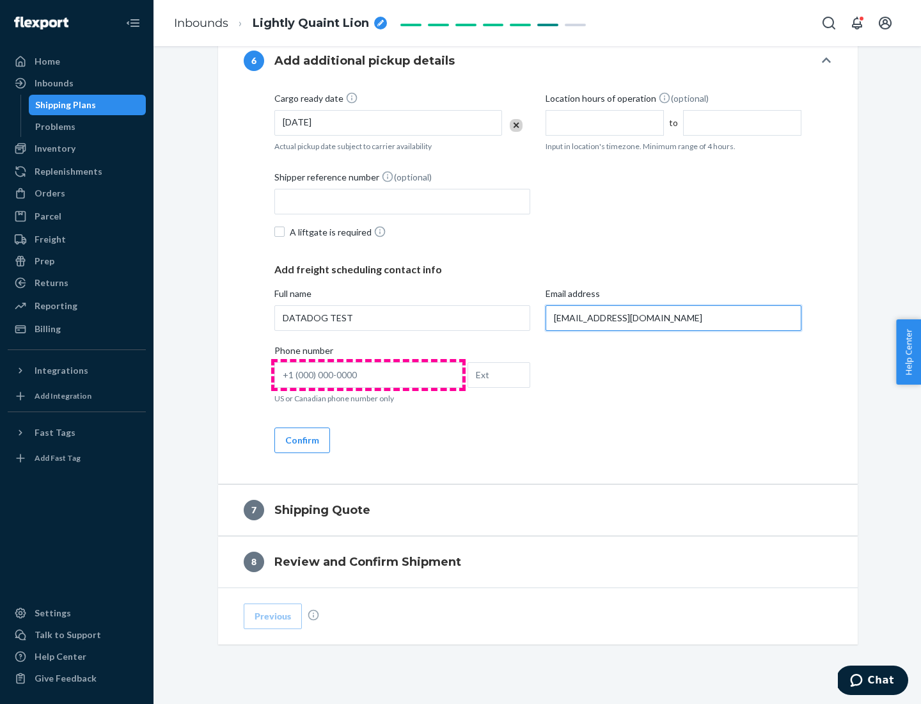
type input "[EMAIL_ADDRESS][DOMAIN_NAME]"
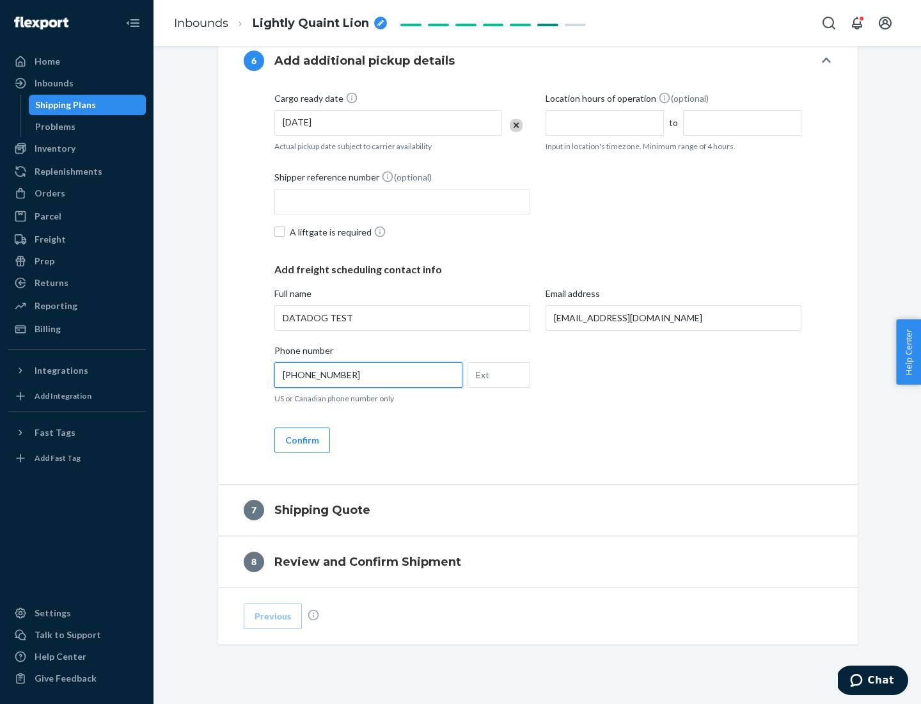
scroll to position [768, 0]
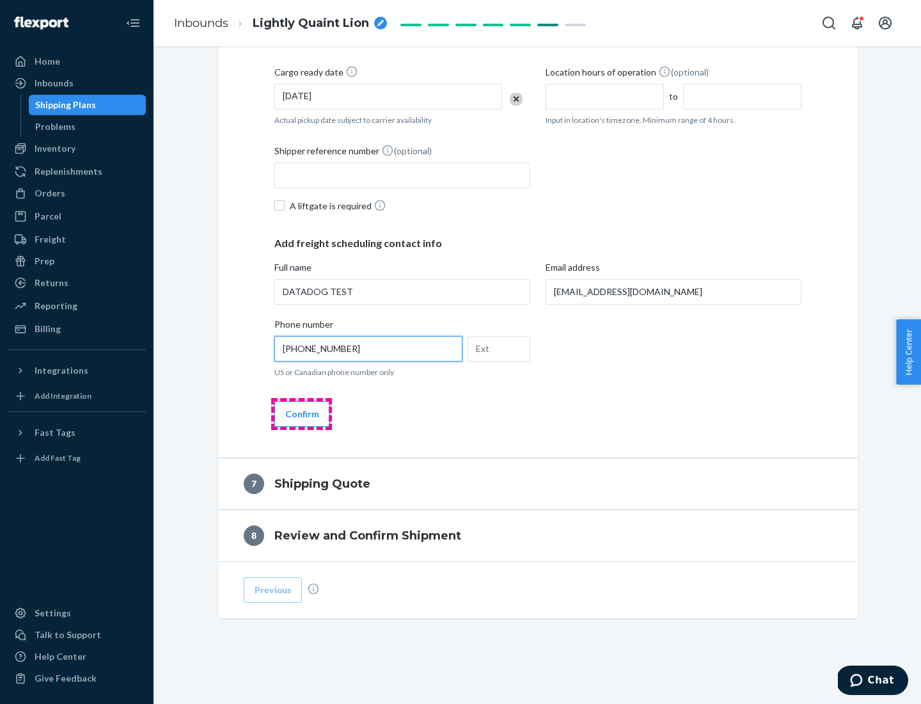
type input "[PHONE_NUMBER]"
click at [301, 413] on button "Confirm" at bounding box center [302, 414] width 56 height 26
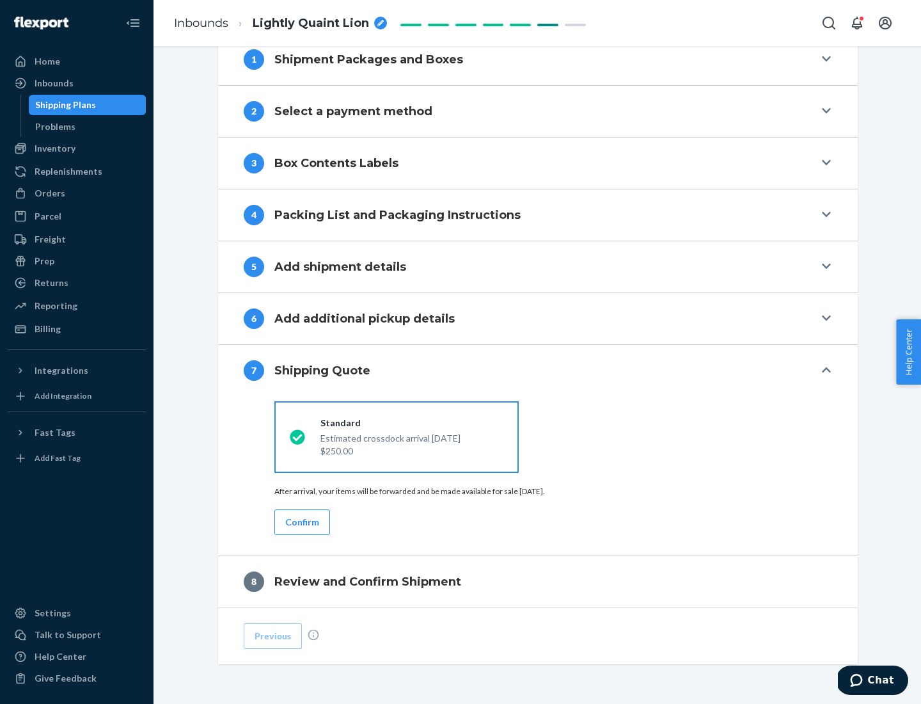
scroll to position [530, 0]
